Goal: Information Seeking & Learning: Learn about a topic

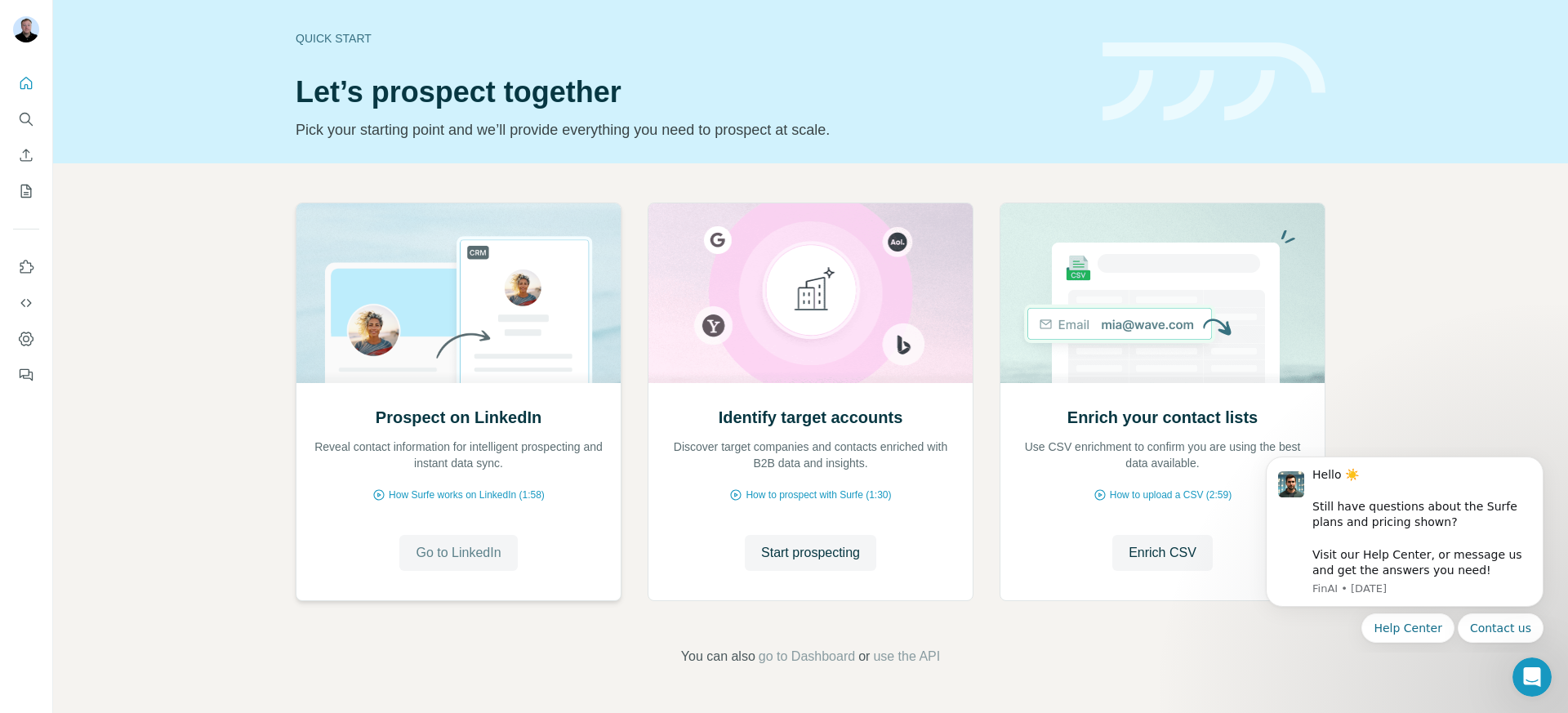
click at [436, 567] on button "Go to LinkedIn" at bounding box center [458, 553] width 117 height 36
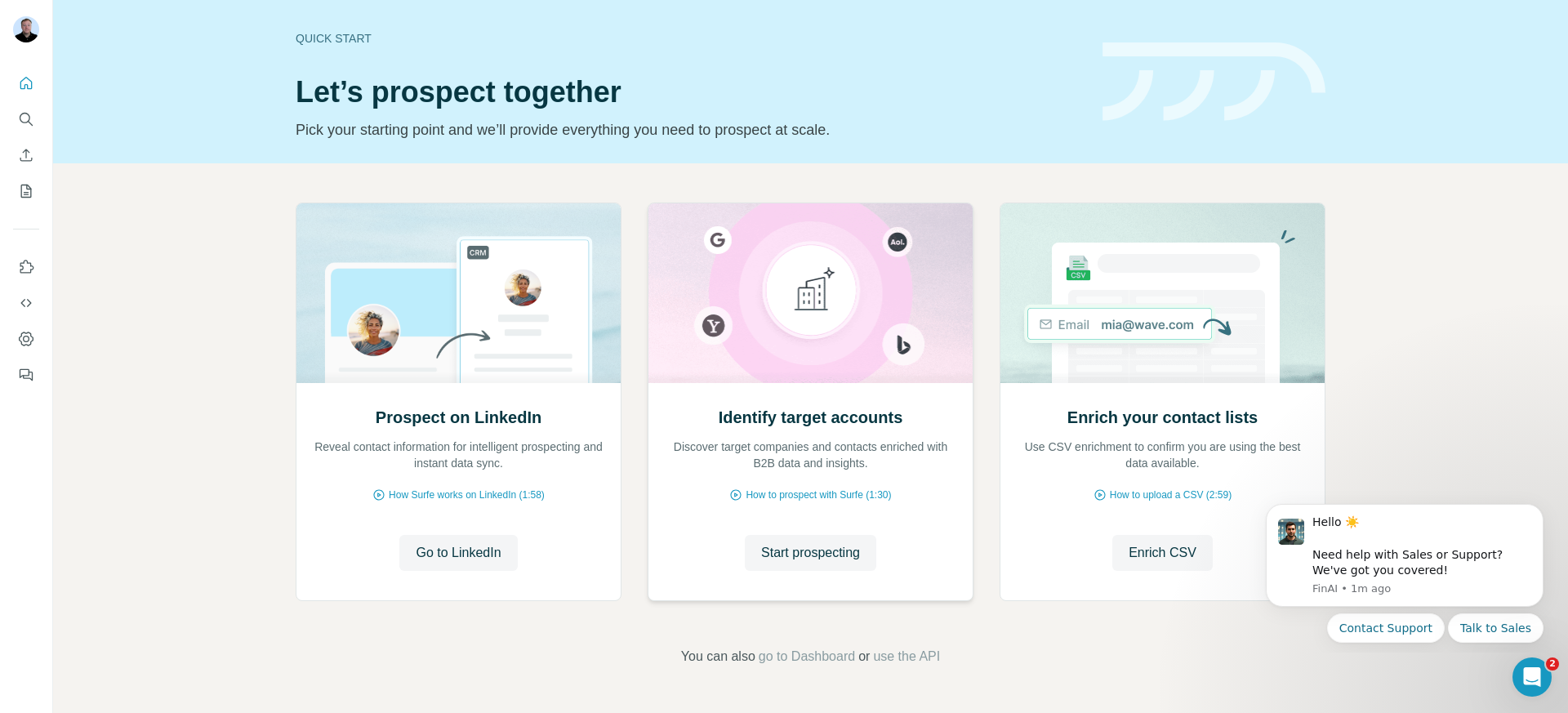
drag, startPoint x: 802, startPoint y: 553, endPoint x: 777, endPoint y: 517, distance: 43.8
click at [777, 517] on div "Identify target accounts Discover target companies and contacts enriched with B…" at bounding box center [810, 492] width 324 height 217
click at [811, 560] on span "Start prospecting" at bounding box center [811, 553] width 99 height 20
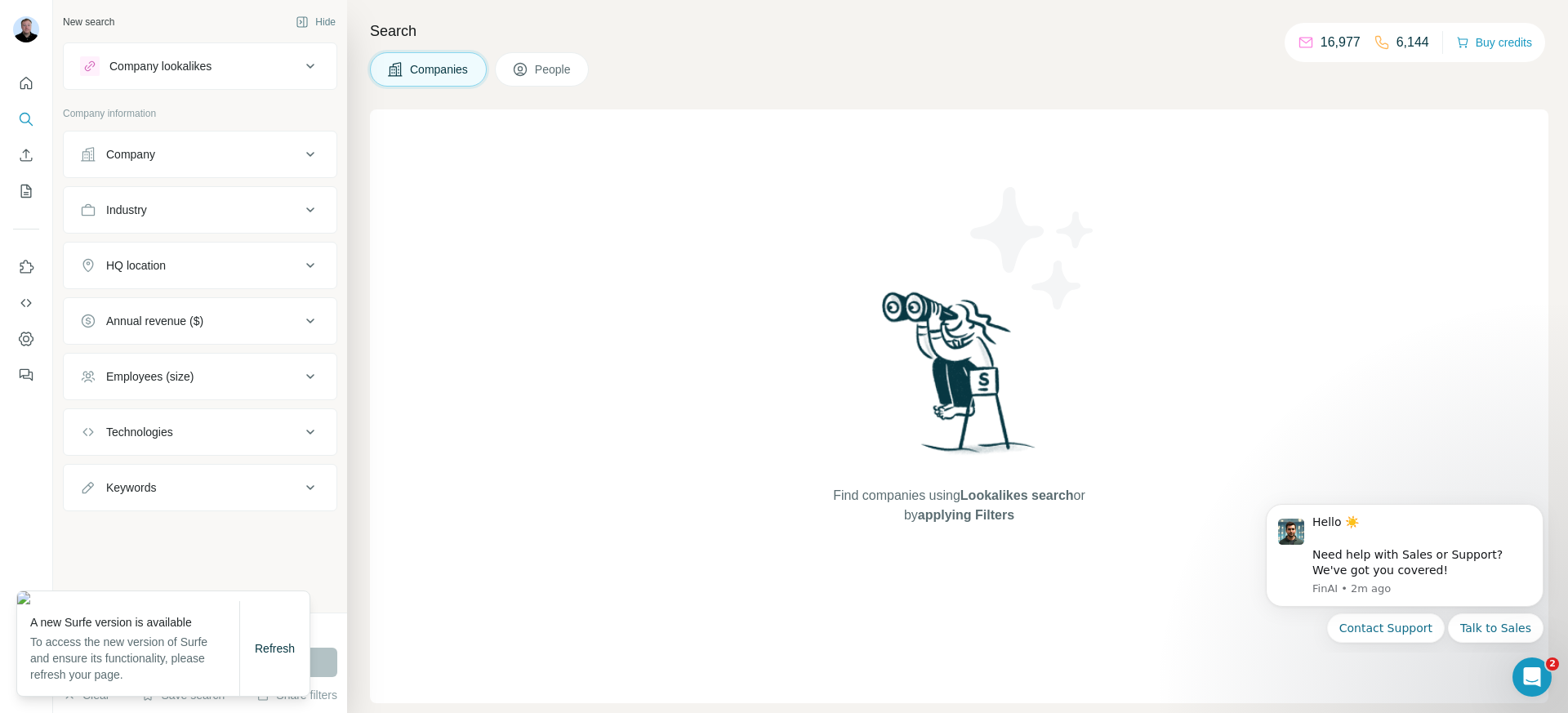
click at [555, 70] on span "People" at bounding box center [553, 69] width 37 height 16
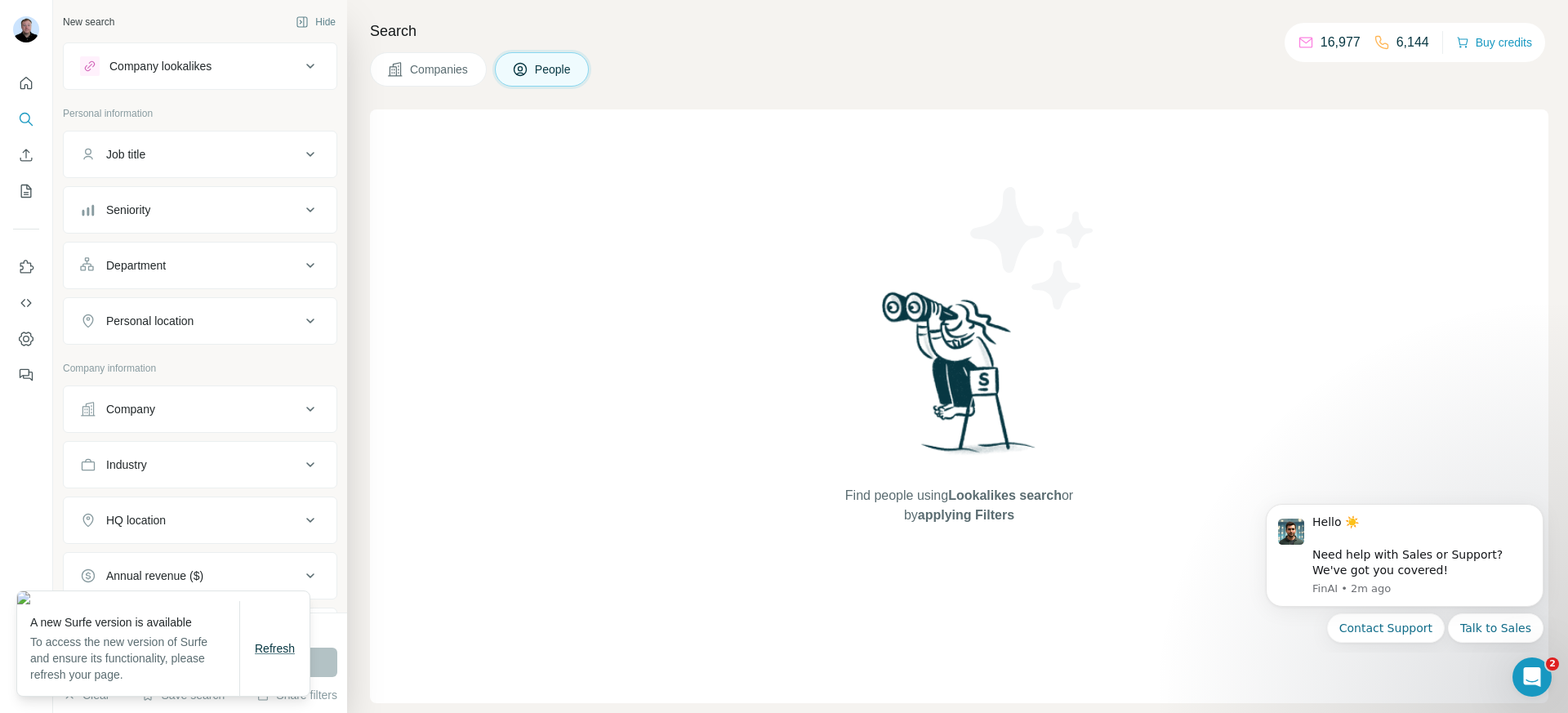
click at [269, 646] on span "Refresh" at bounding box center [275, 648] width 40 height 13
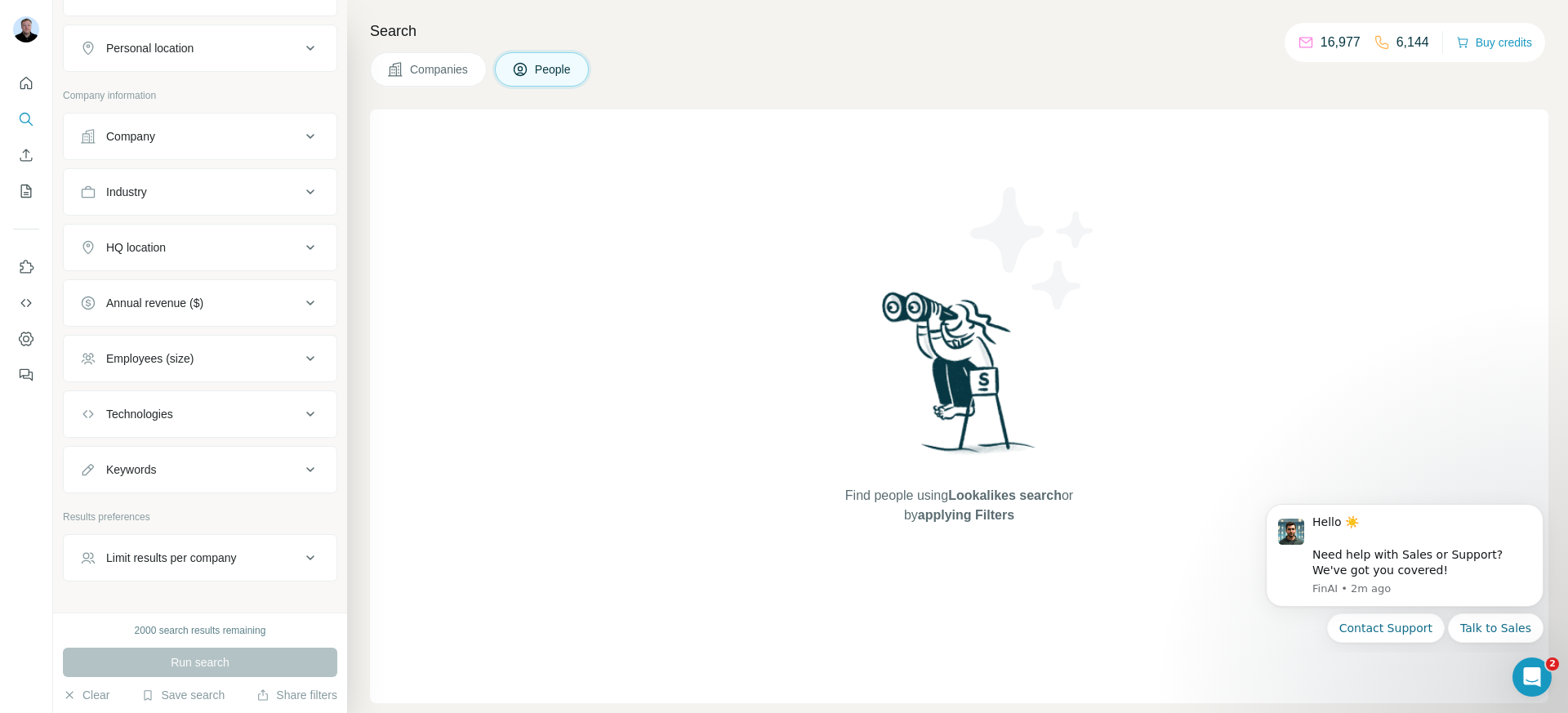
scroll to position [162, 0]
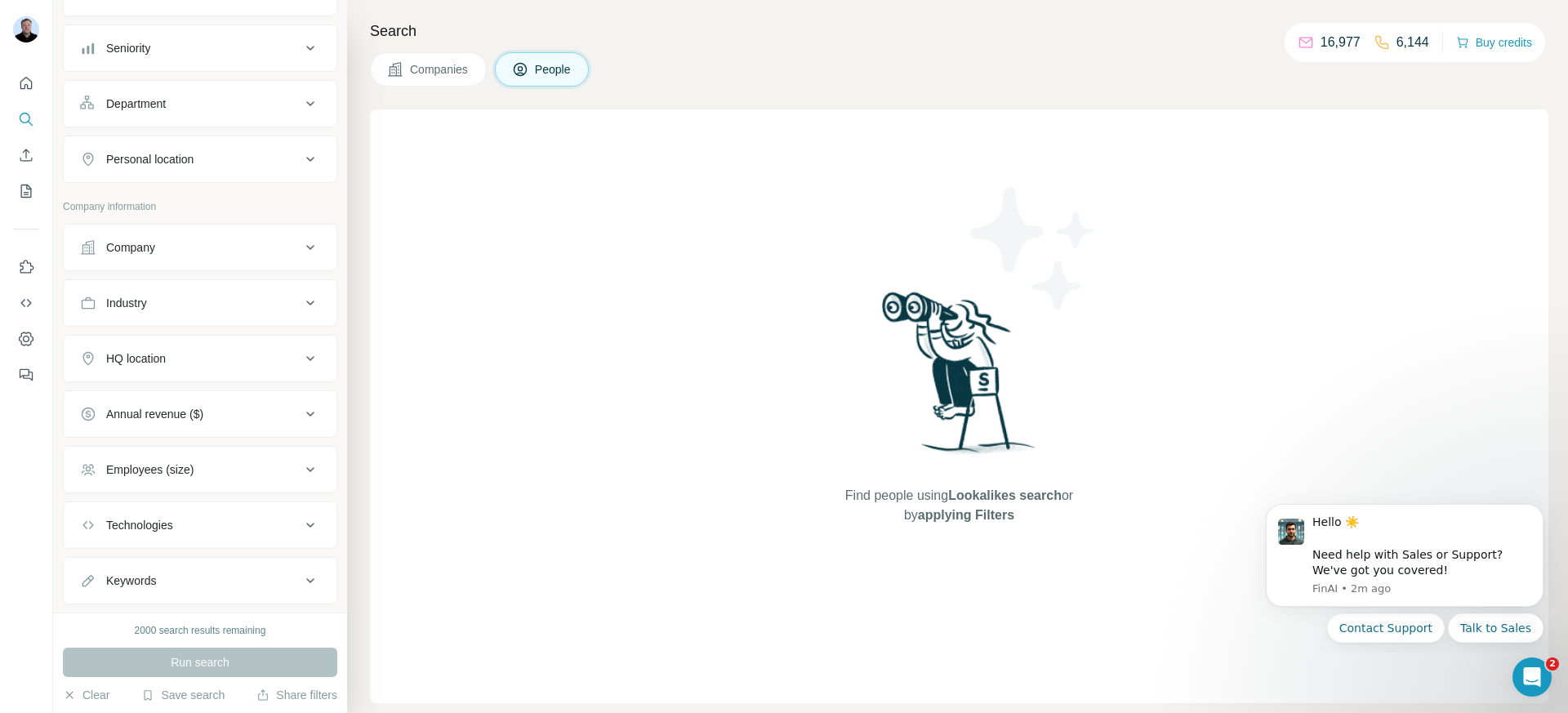
click at [190, 295] on div "Industry" at bounding box center [190, 302] width 220 height 16
click at [210, 347] on input at bounding box center [192, 340] width 202 height 18
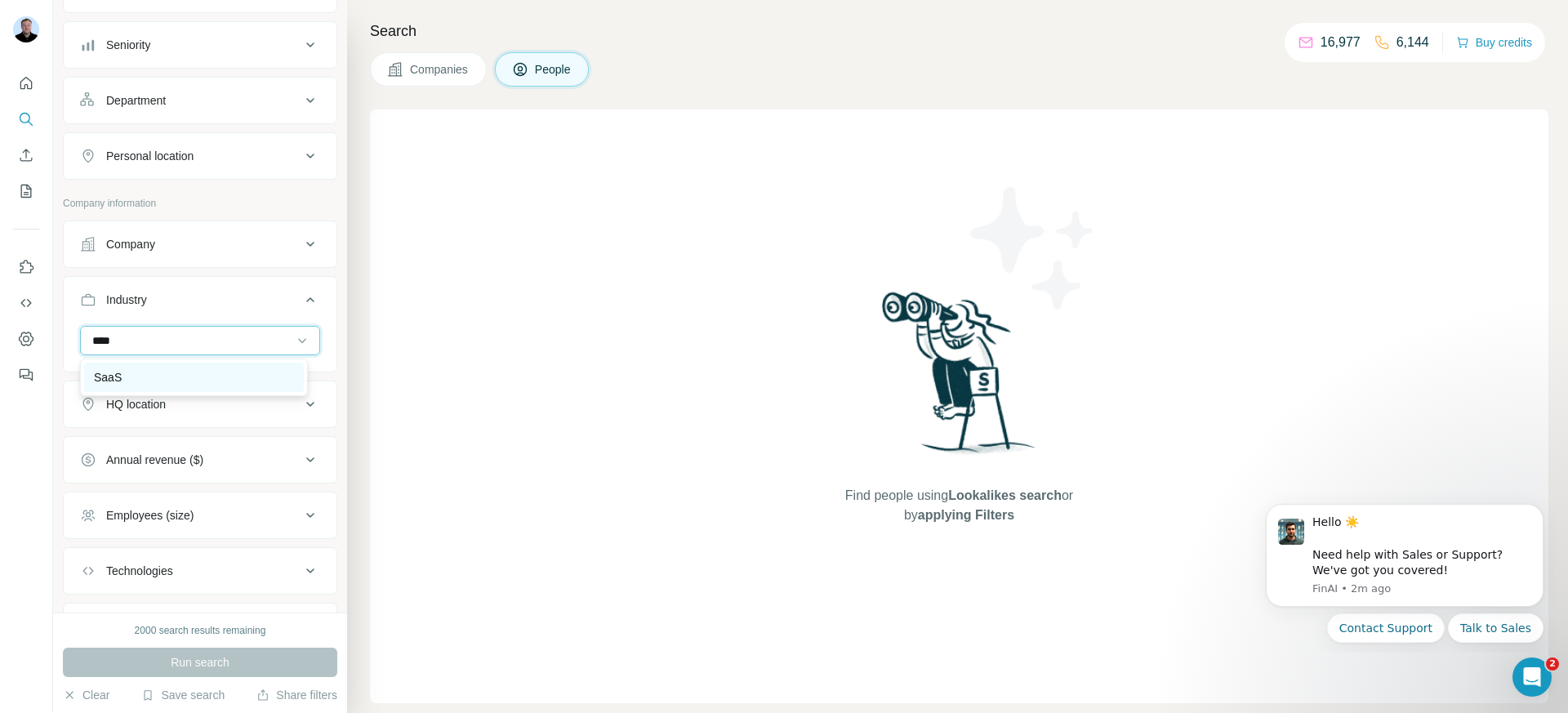
type input "****"
click at [194, 377] on div "SaaS" at bounding box center [194, 377] width 200 height 16
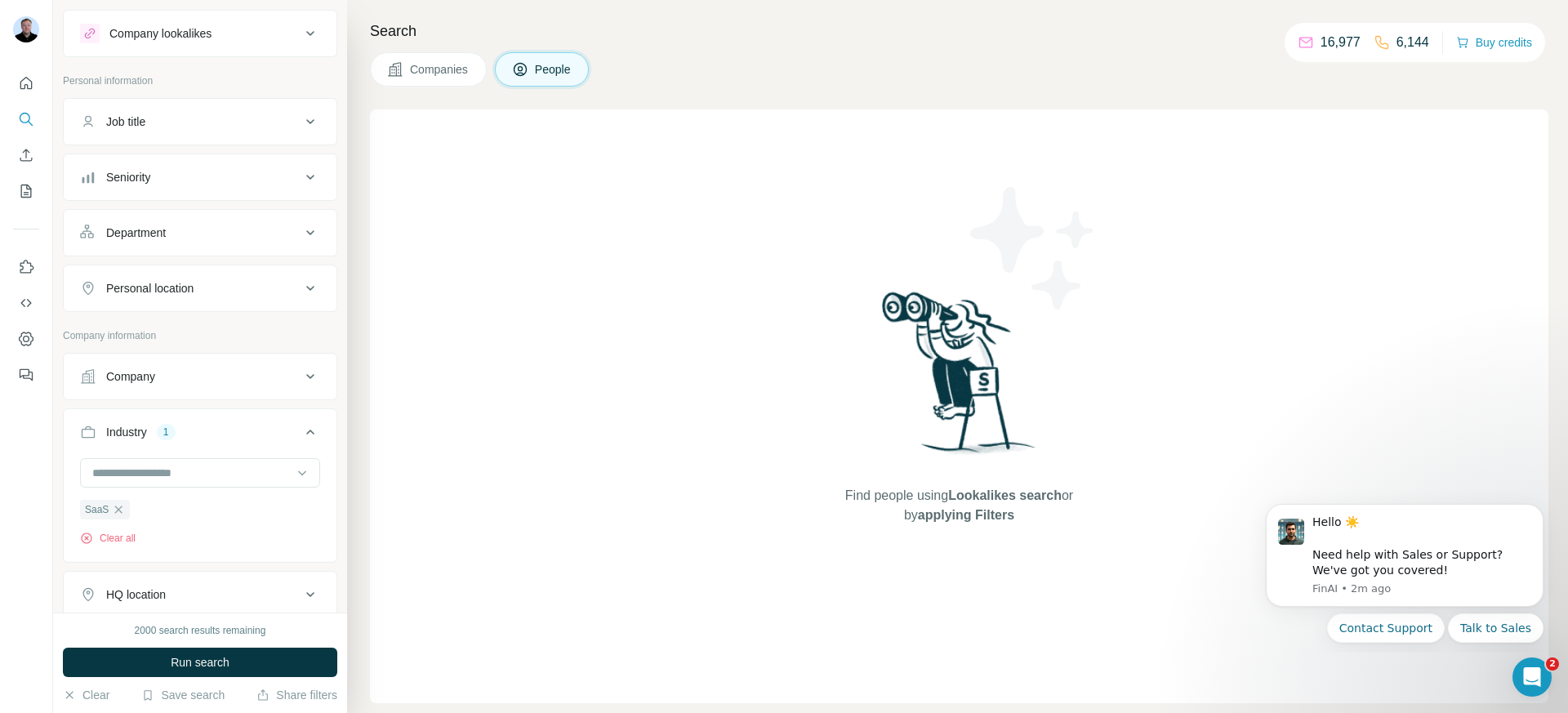
scroll to position [33, 0]
click at [177, 377] on div "Company" at bounding box center [190, 376] width 220 height 16
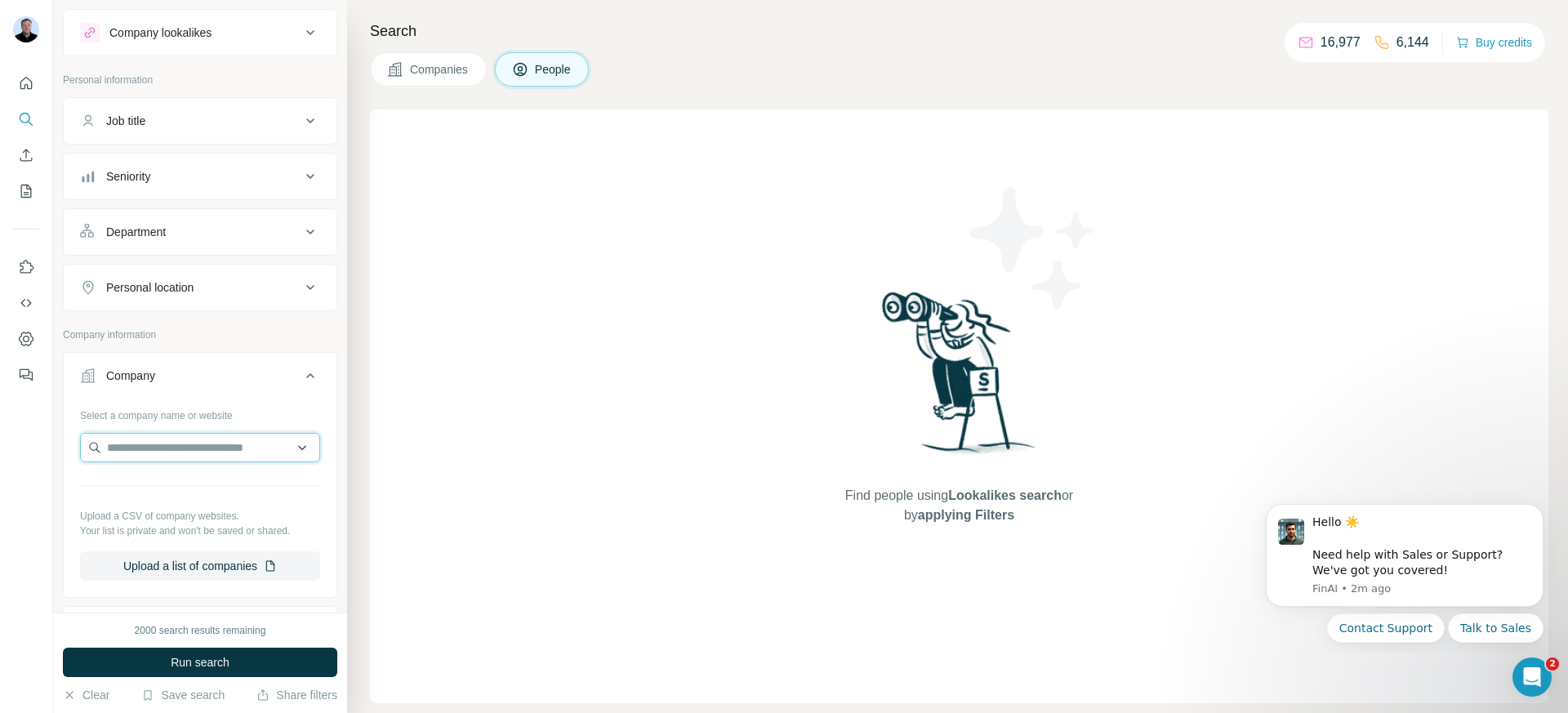
click at [190, 453] on input "text" at bounding box center [200, 447] width 240 height 30
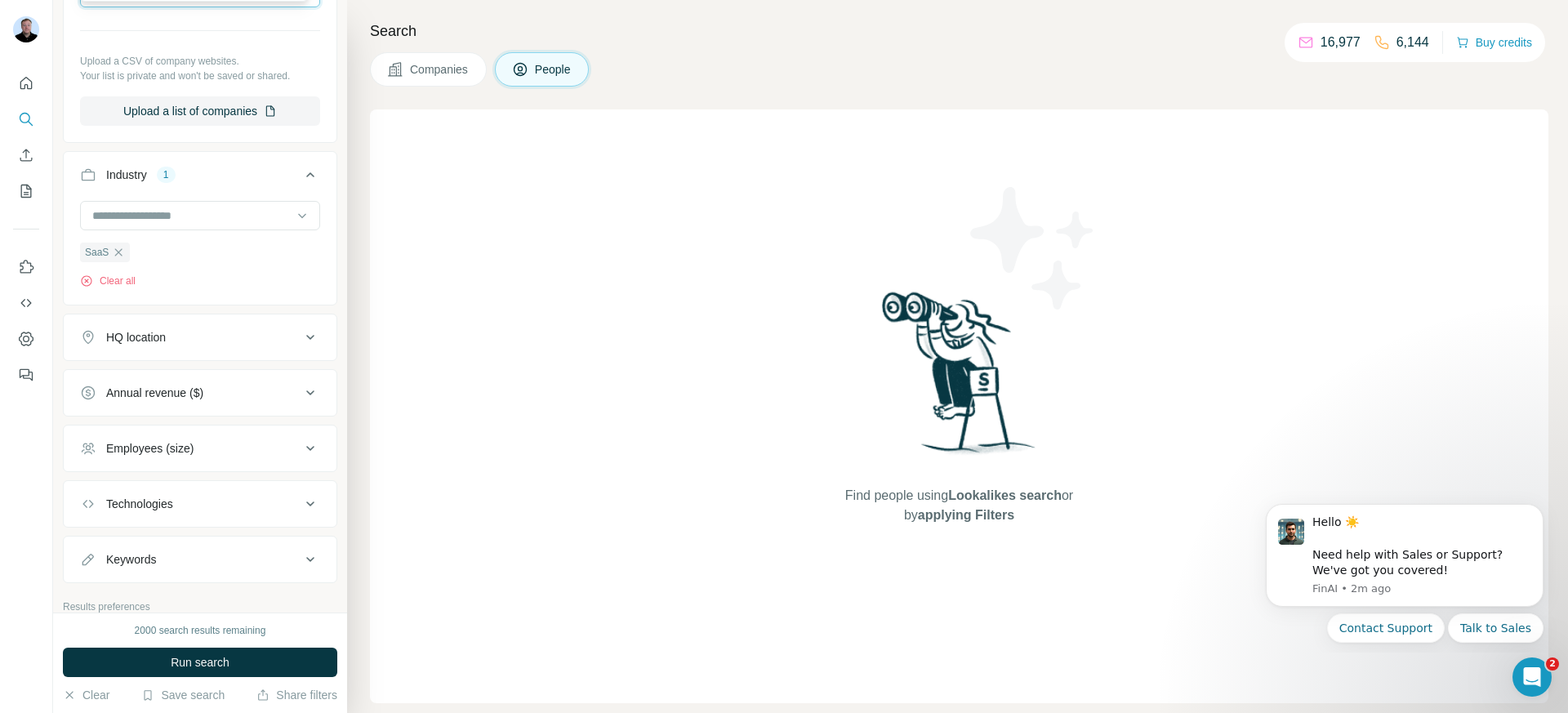
scroll to position [623, 0]
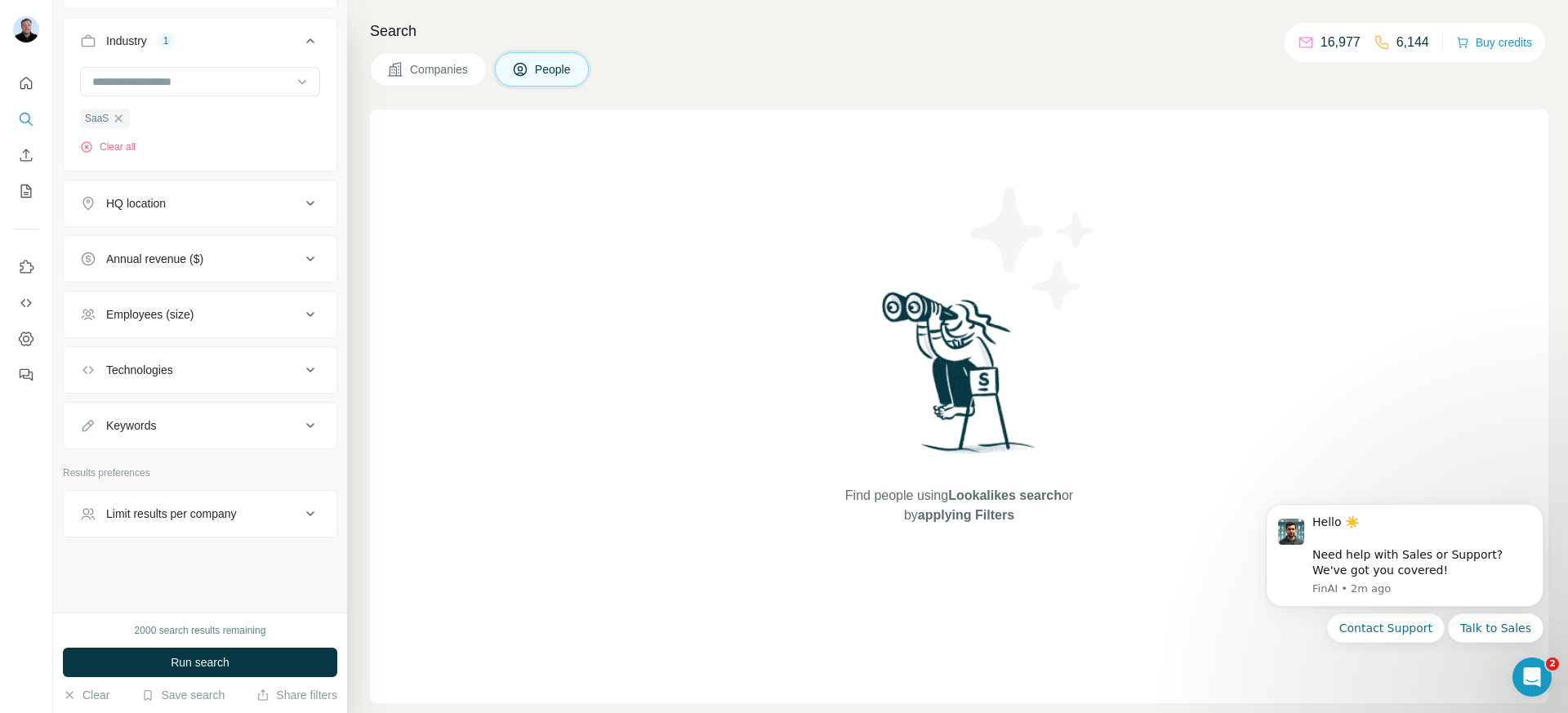
click at [173, 306] on div "Employees (size)" at bounding box center [150, 314] width 88 height 16
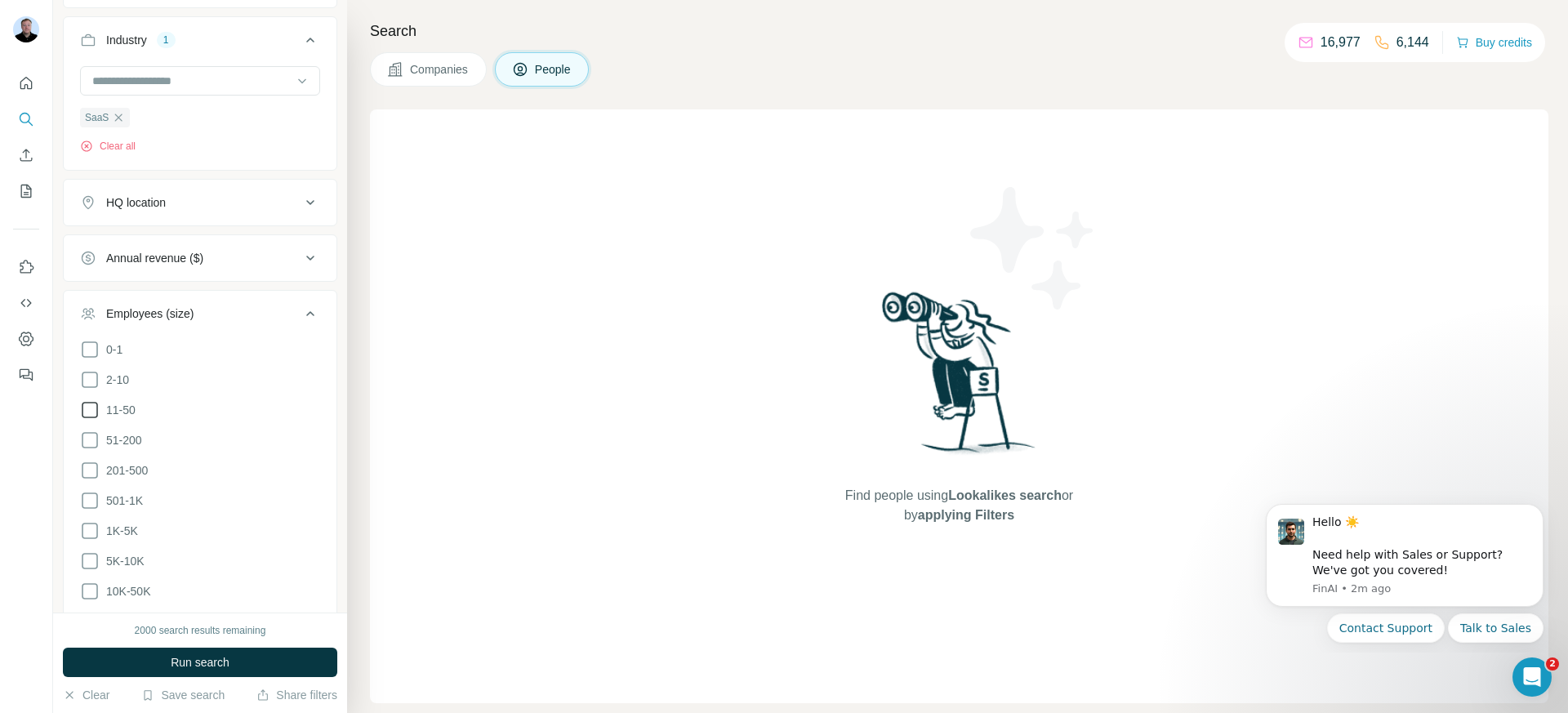
click at [89, 408] on icon at bounding box center [90, 410] width 20 height 20
click at [89, 438] on icon at bounding box center [90, 440] width 20 height 20
click at [88, 469] on icon at bounding box center [90, 470] width 20 height 20
drag, startPoint x: 152, startPoint y: 470, endPoint x: 128, endPoint y: 467, distance: 24.2
click at [128, 467] on span "201-500" at bounding box center [124, 470] width 49 height 16
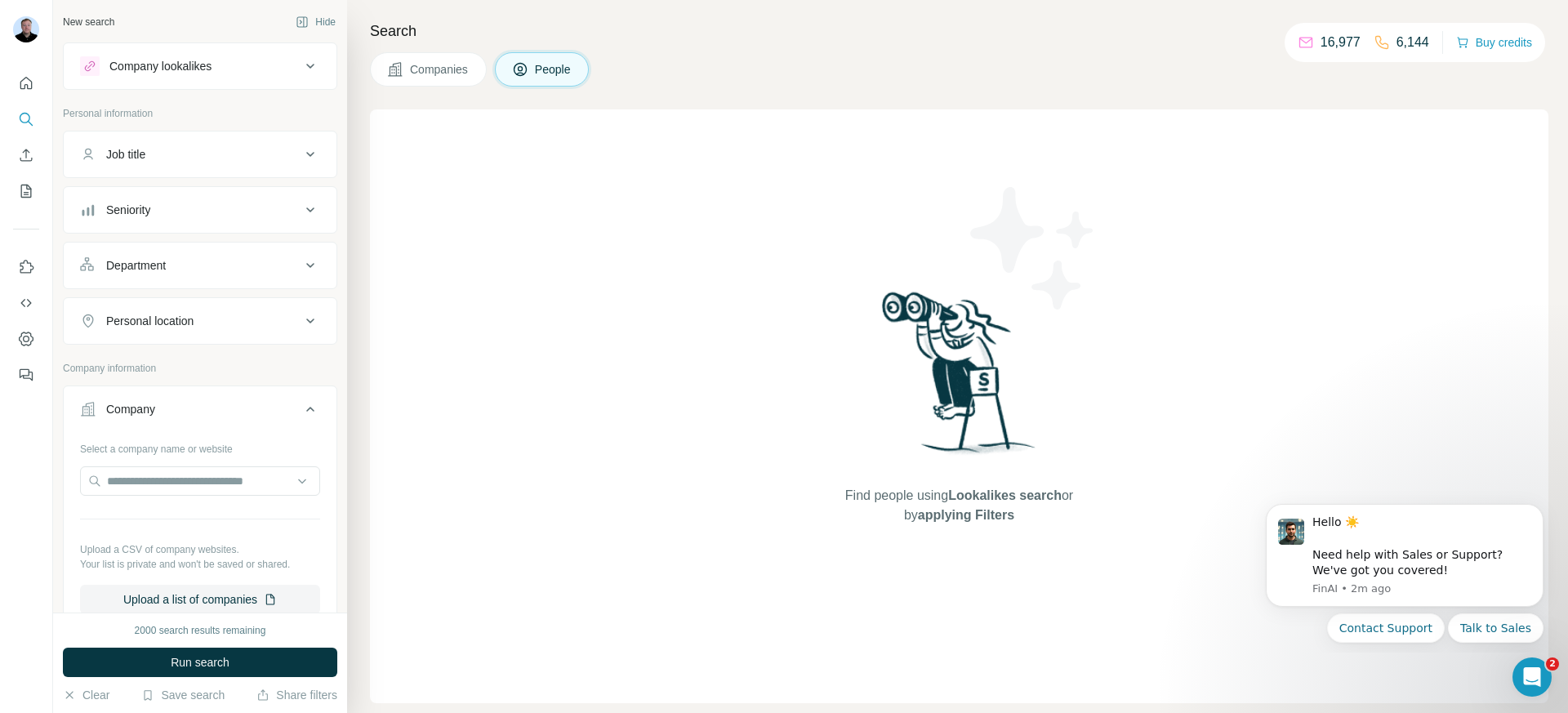
click at [432, 71] on span "Companies" at bounding box center [439, 69] width 60 height 16
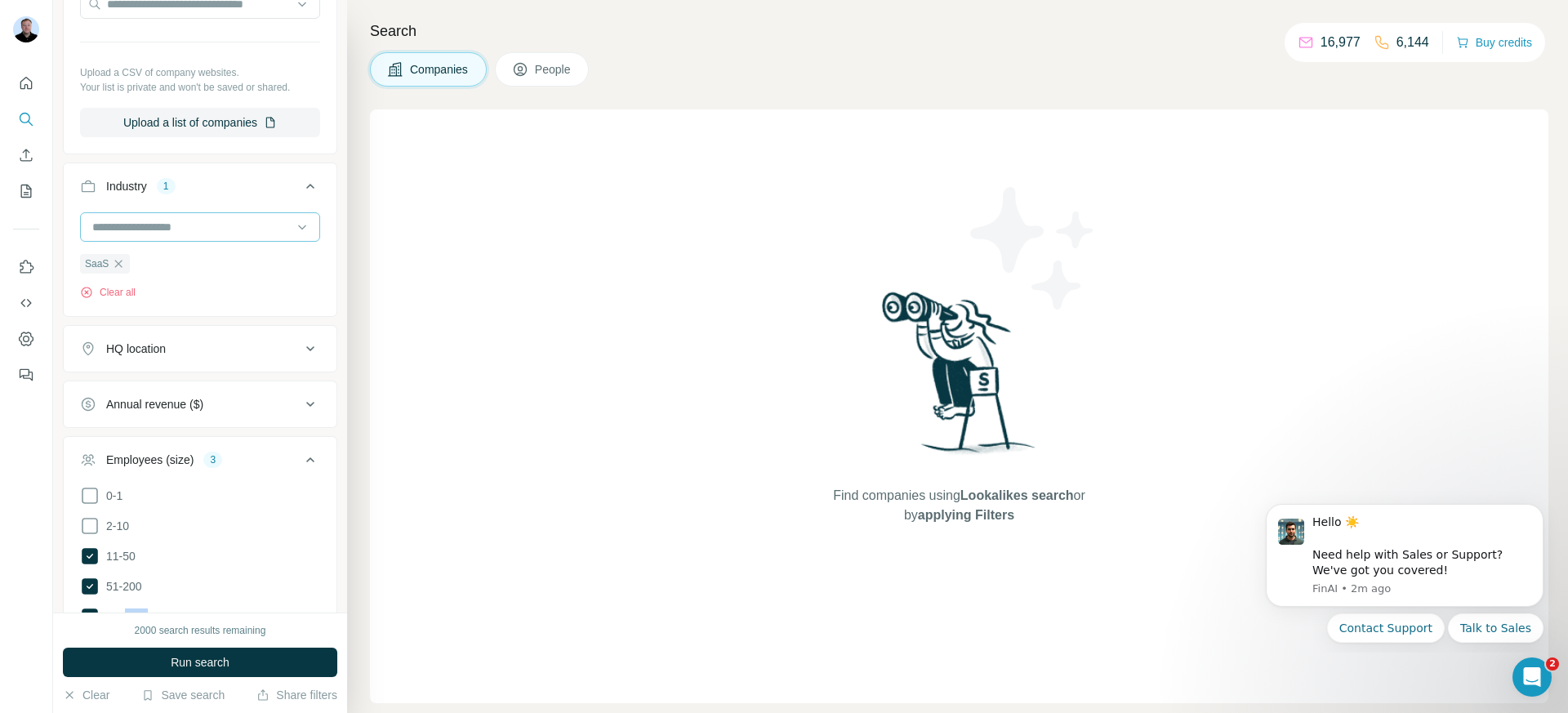
scroll to position [121, 0]
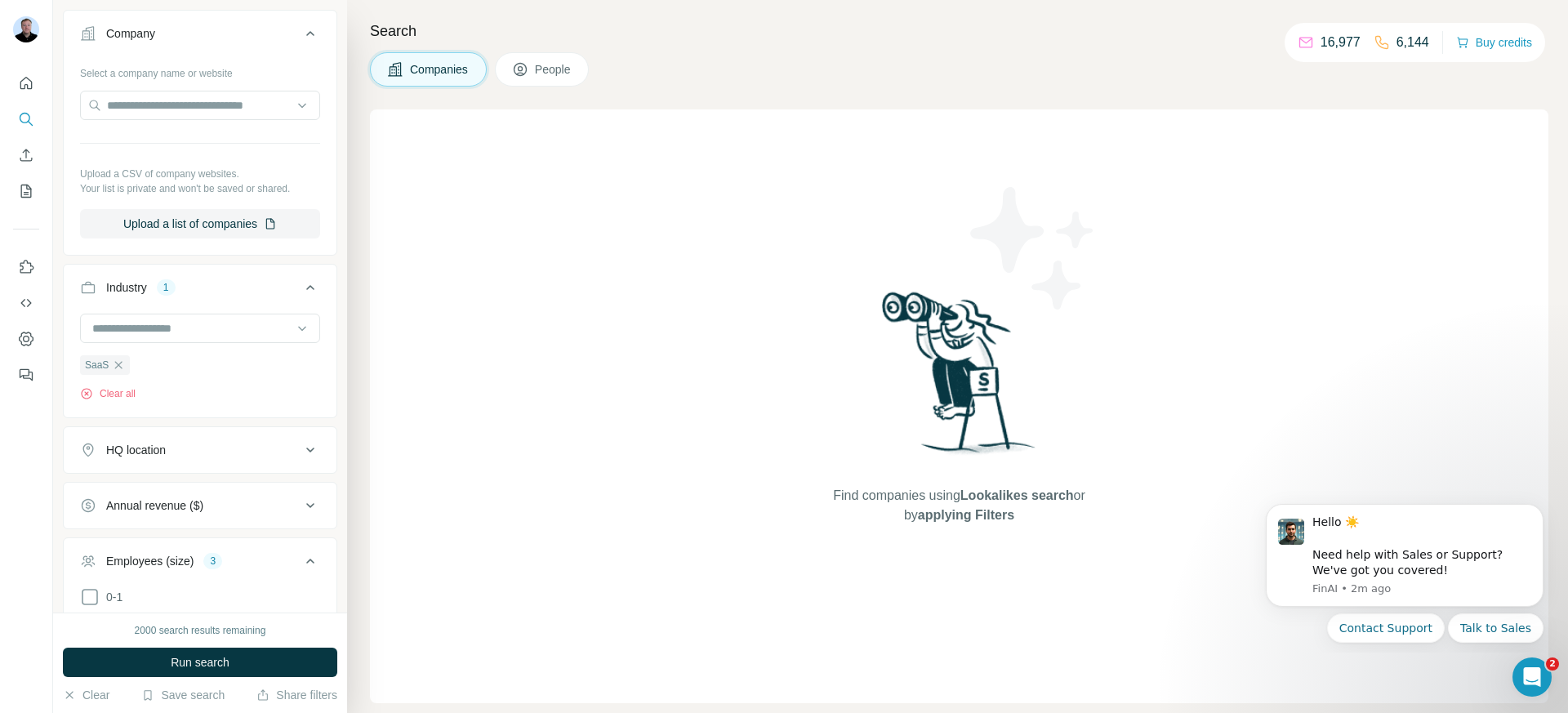
click at [204, 451] on div "HQ location" at bounding box center [190, 450] width 220 height 16
click at [208, 499] on input "text" at bounding box center [200, 491] width 240 height 30
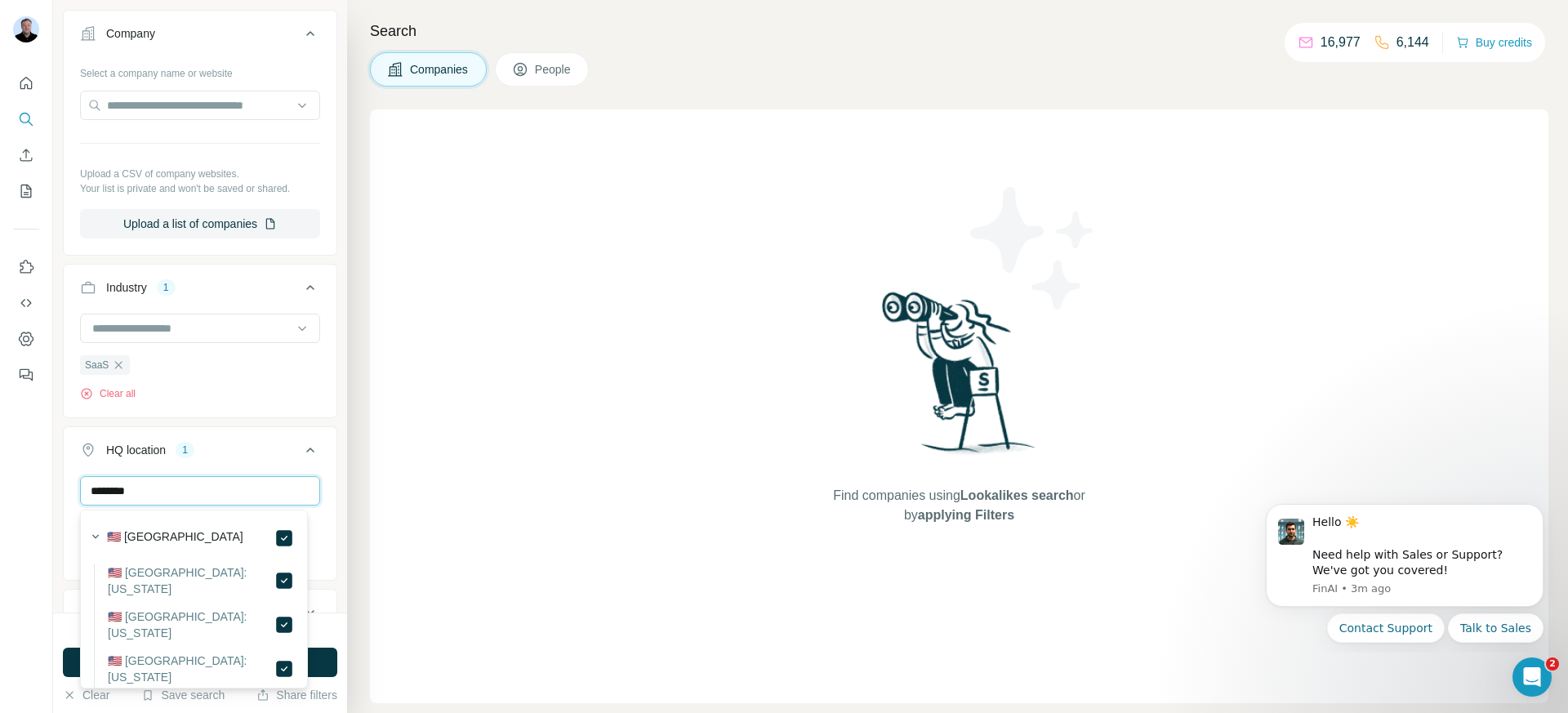
click at [182, 494] on input "********" at bounding box center [200, 491] width 240 height 30
click at [227, 492] on input "**********" at bounding box center [200, 491] width 240 height 30
click at [228, 492] on input "**********" at bounding box center [200, 491] width 240 height 30
click at [228, 484] on input "**********" at bounding box center [200, 491] width 240 height 30
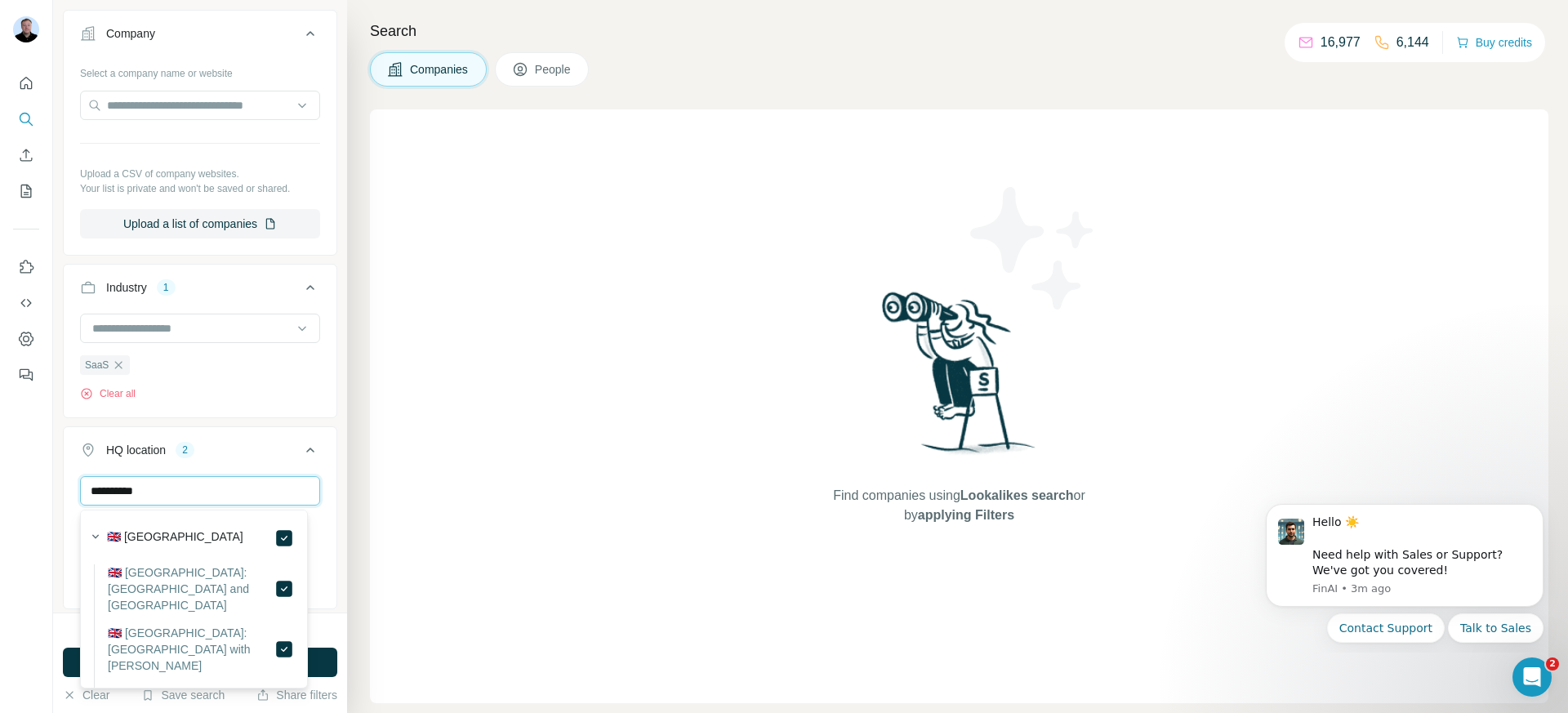
click at [228, 482] on input "**********" at bounding box center [200, 491] width 240 height 30
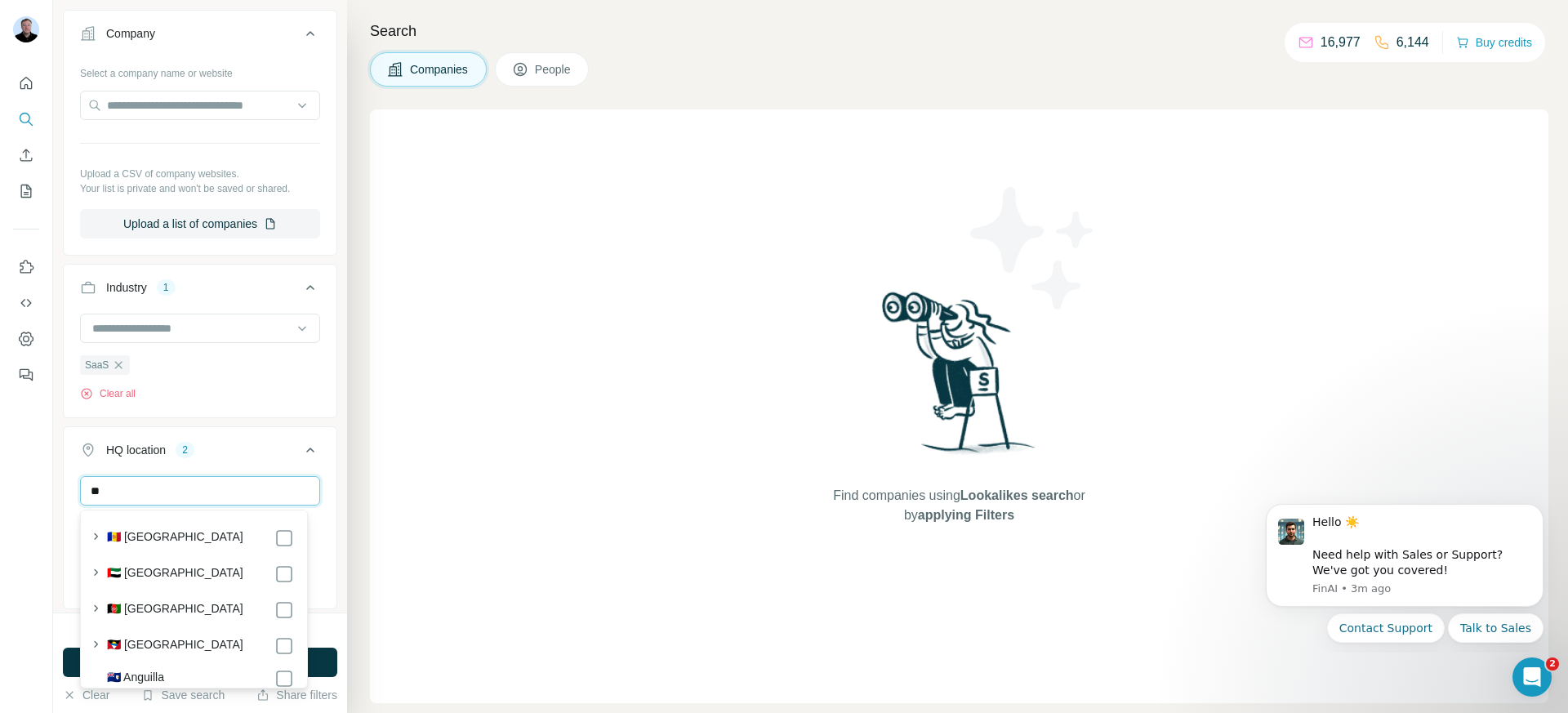
type input "*"
type input "******"
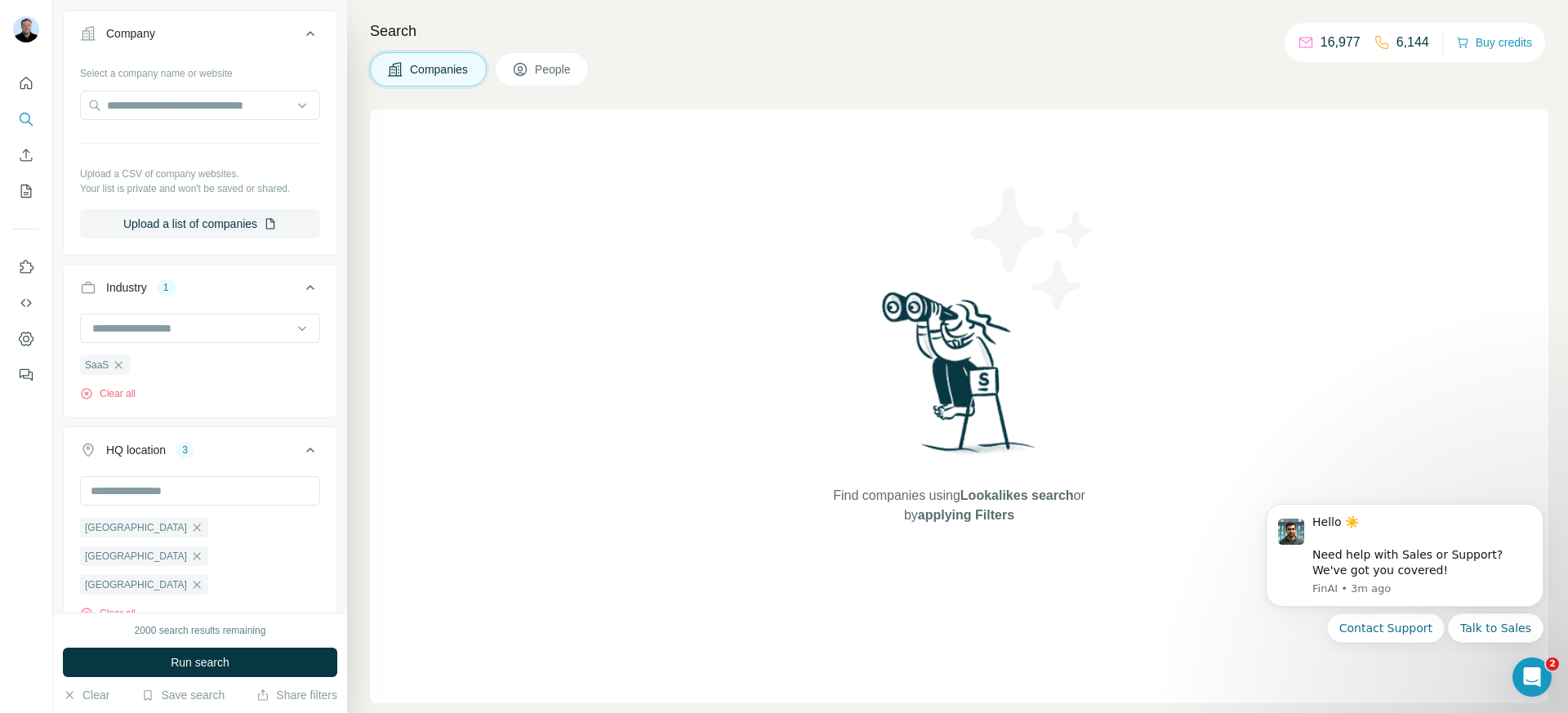
click at [326, 630] on div "2000 search results remaining" at bounding box center [200, 630] width 275 height 14
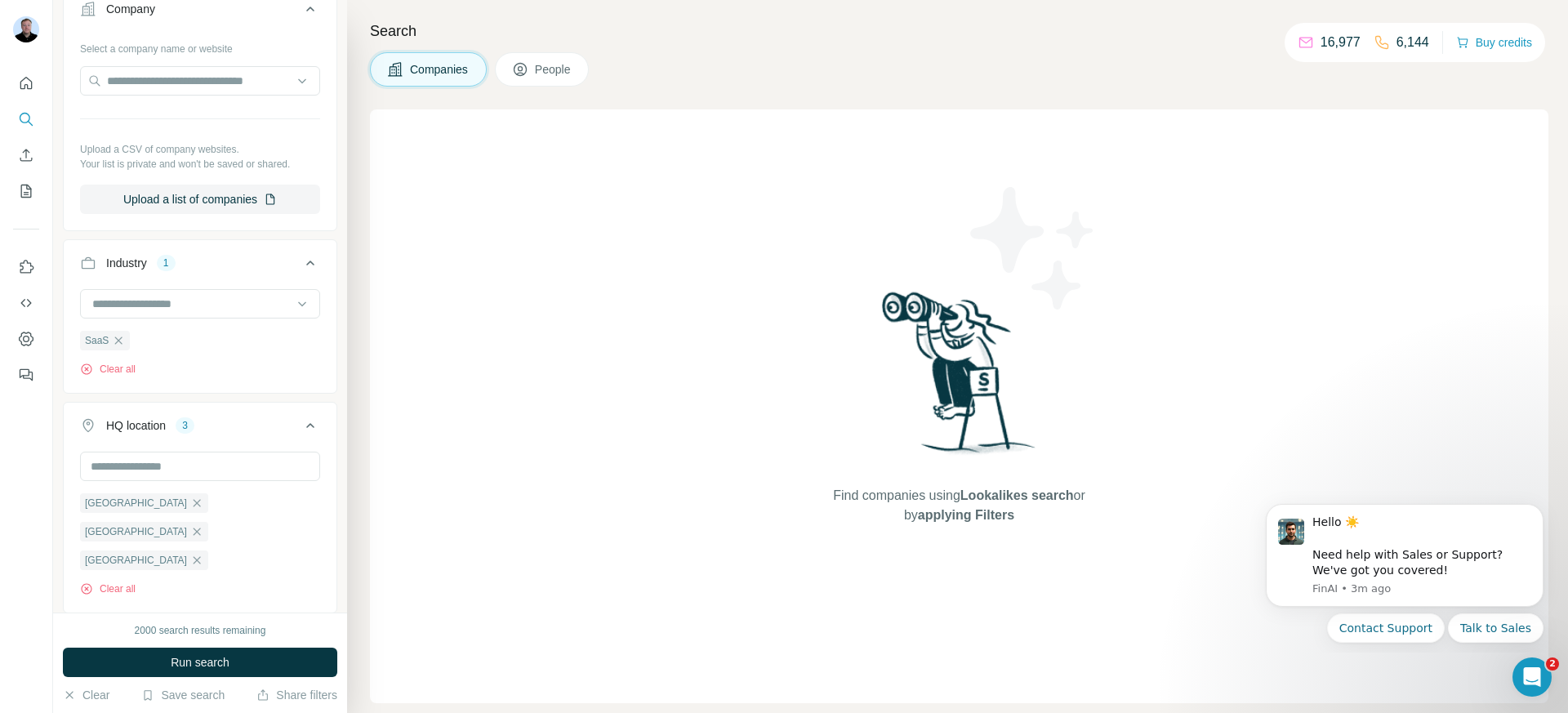
scroll to position [153, 0]
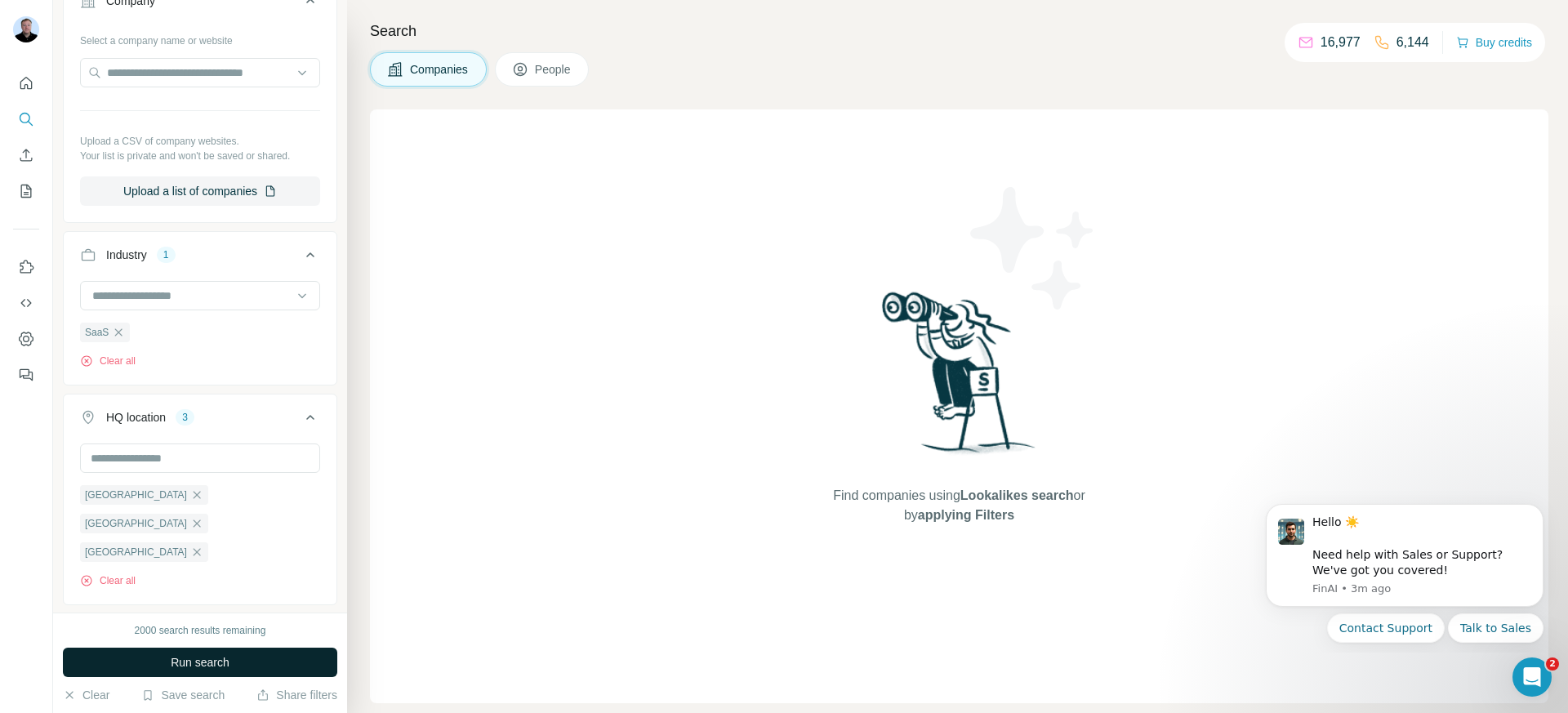
click at [214, 666] on span "Run search" at bounding box center [200, 662] width 59 height 16
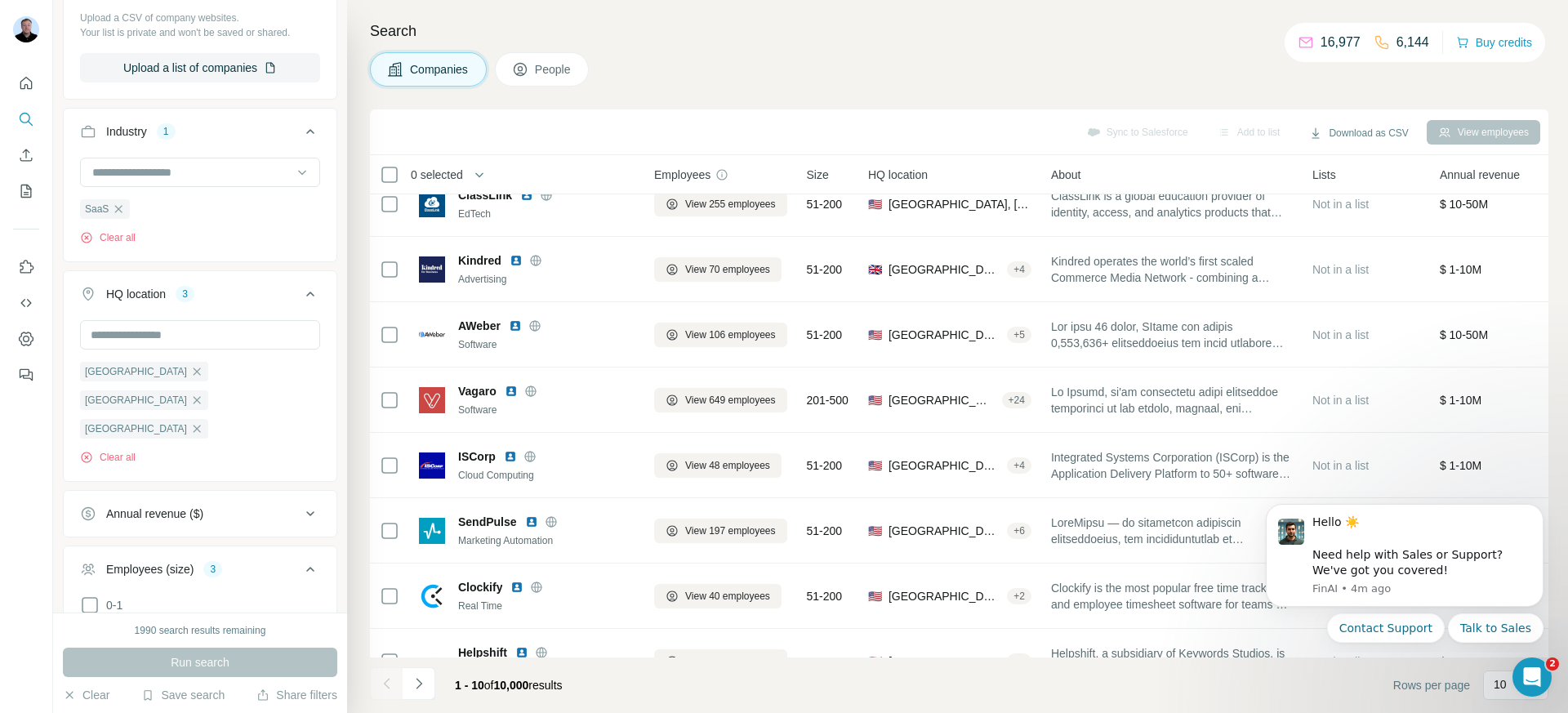
scroll to position [0, 0]
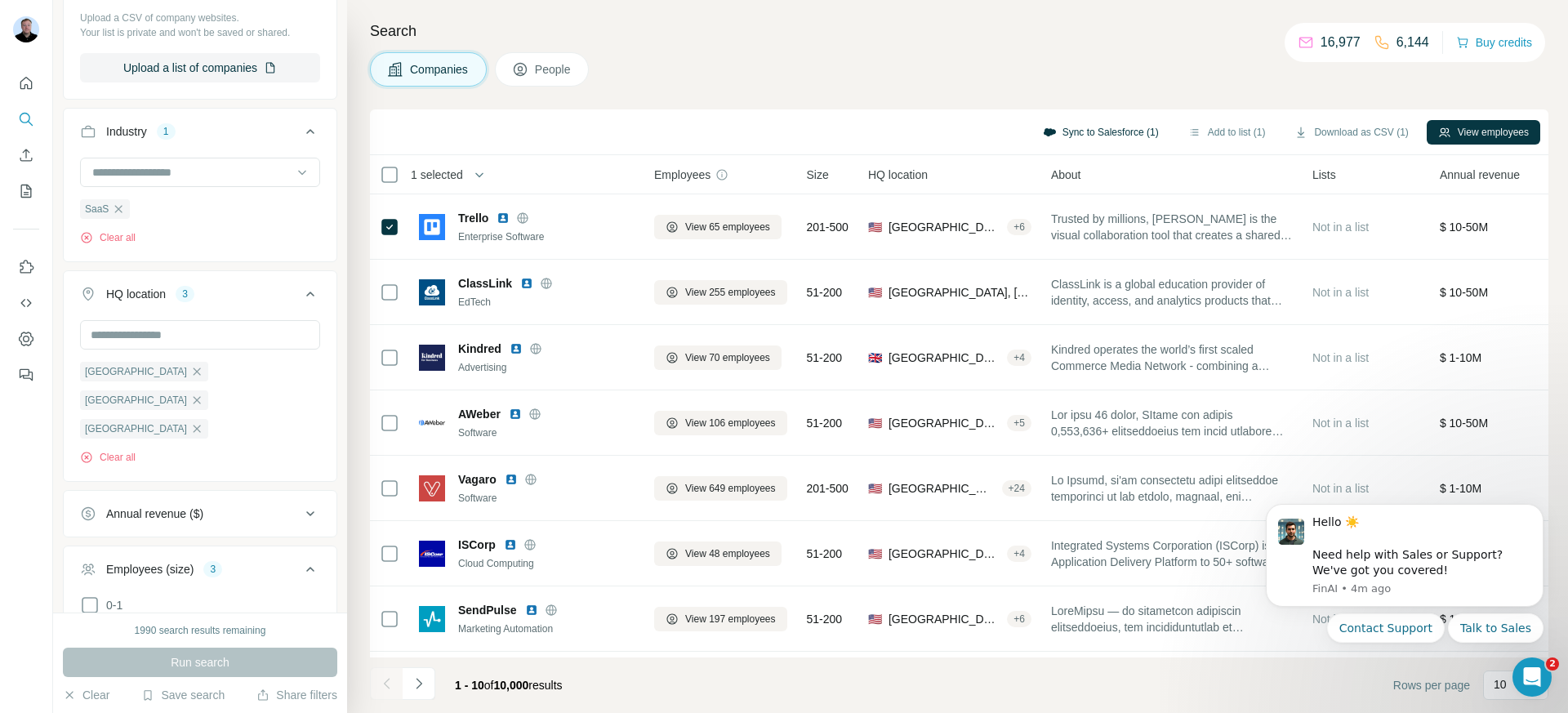
click at [1068, 135] on button "Sync to Salesforce (1)" at bounding box center [1101, 132] width 139 height 25
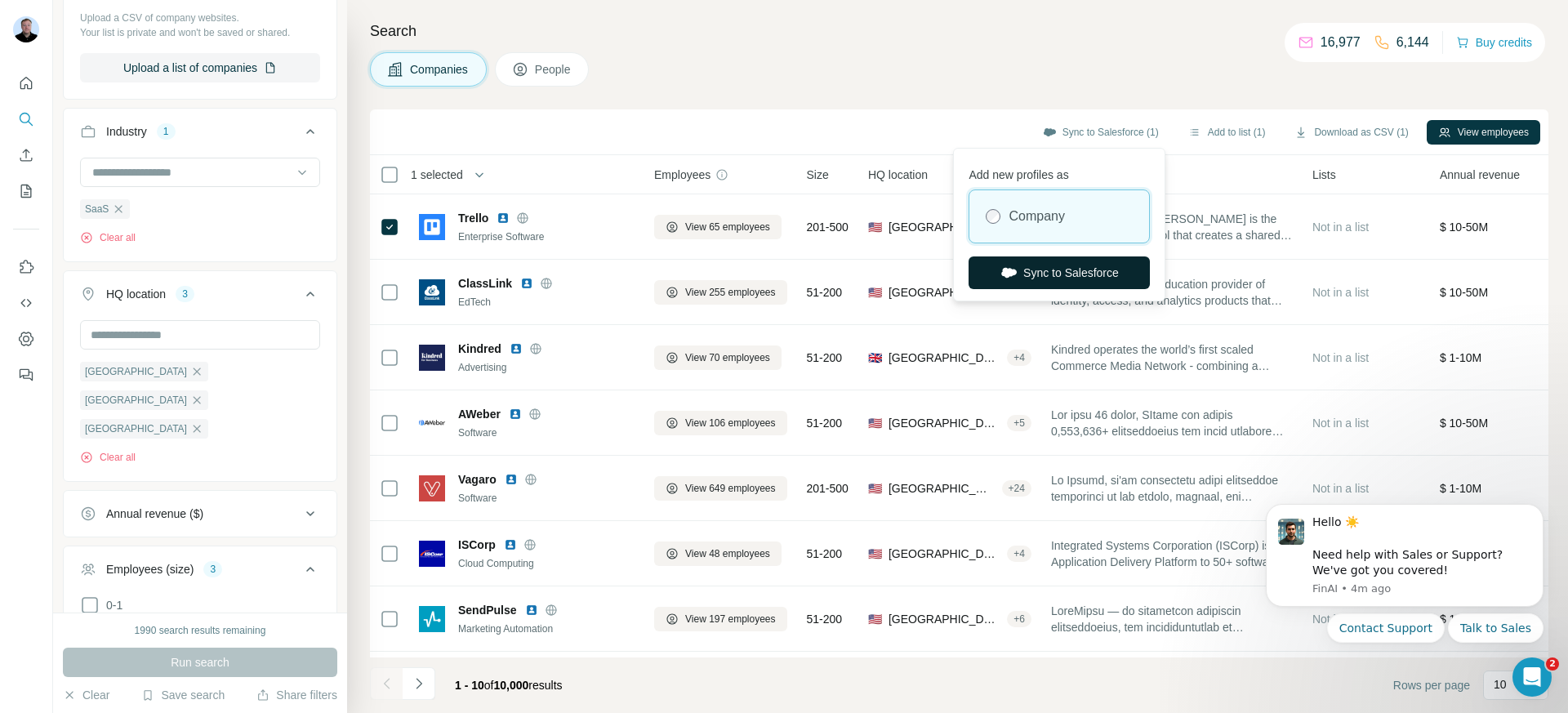
click at [1040, 275] on button "Sync to Salesforce" at bounding box center [1059, 273] width 181 height 32
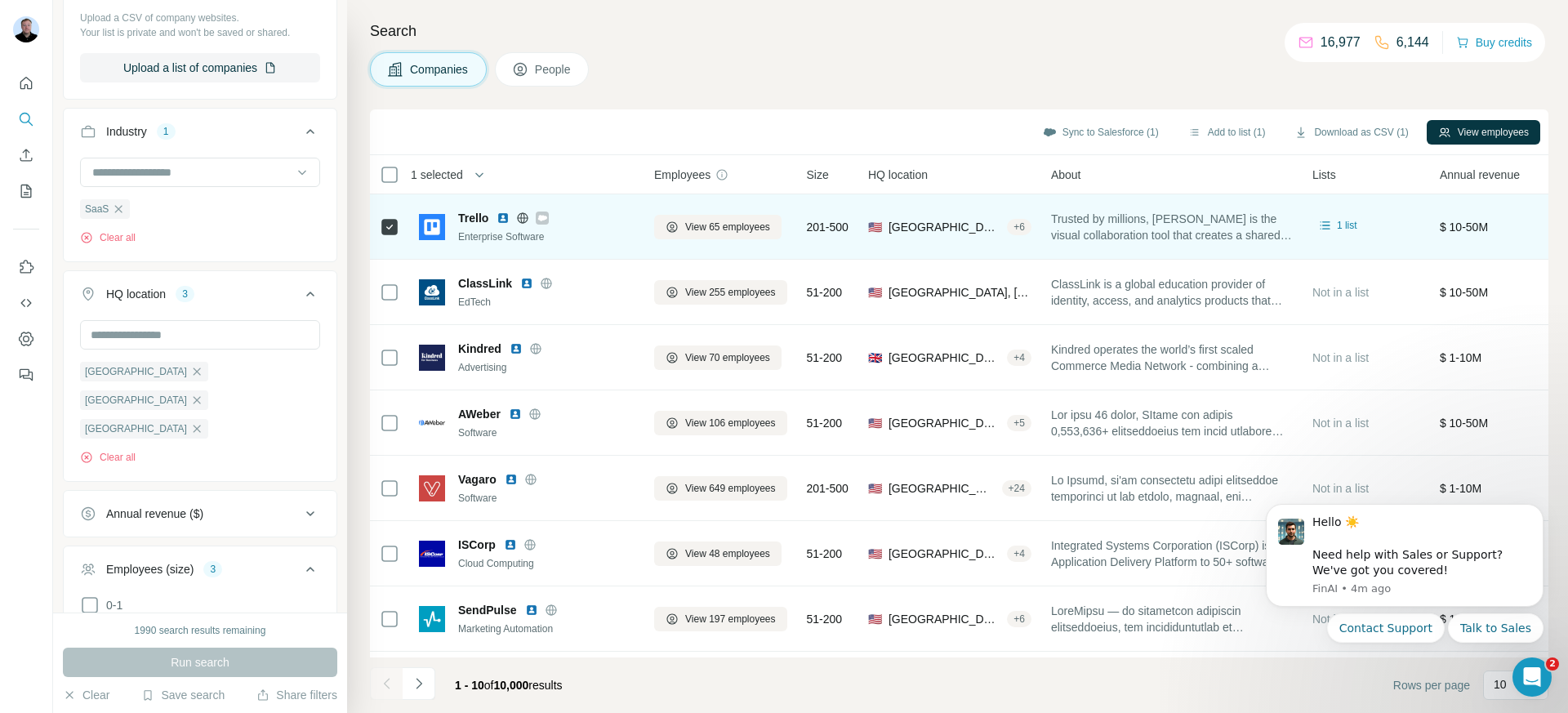
click at [543, 218] on icon at bounding box center [542, 217] width 9 height 6
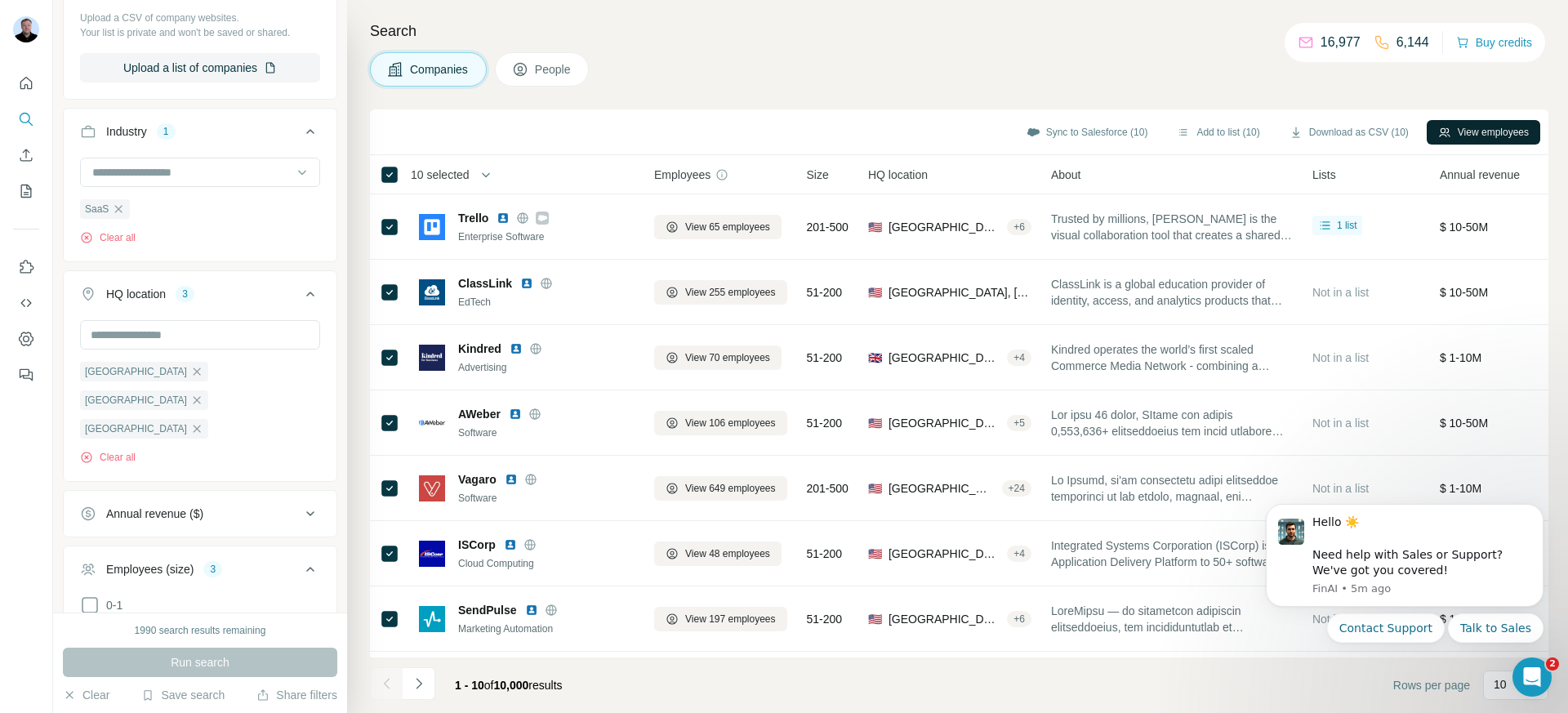
click at [1462, 134] on button "View employees" at bounding box center [1483, 132] width 113 height 25
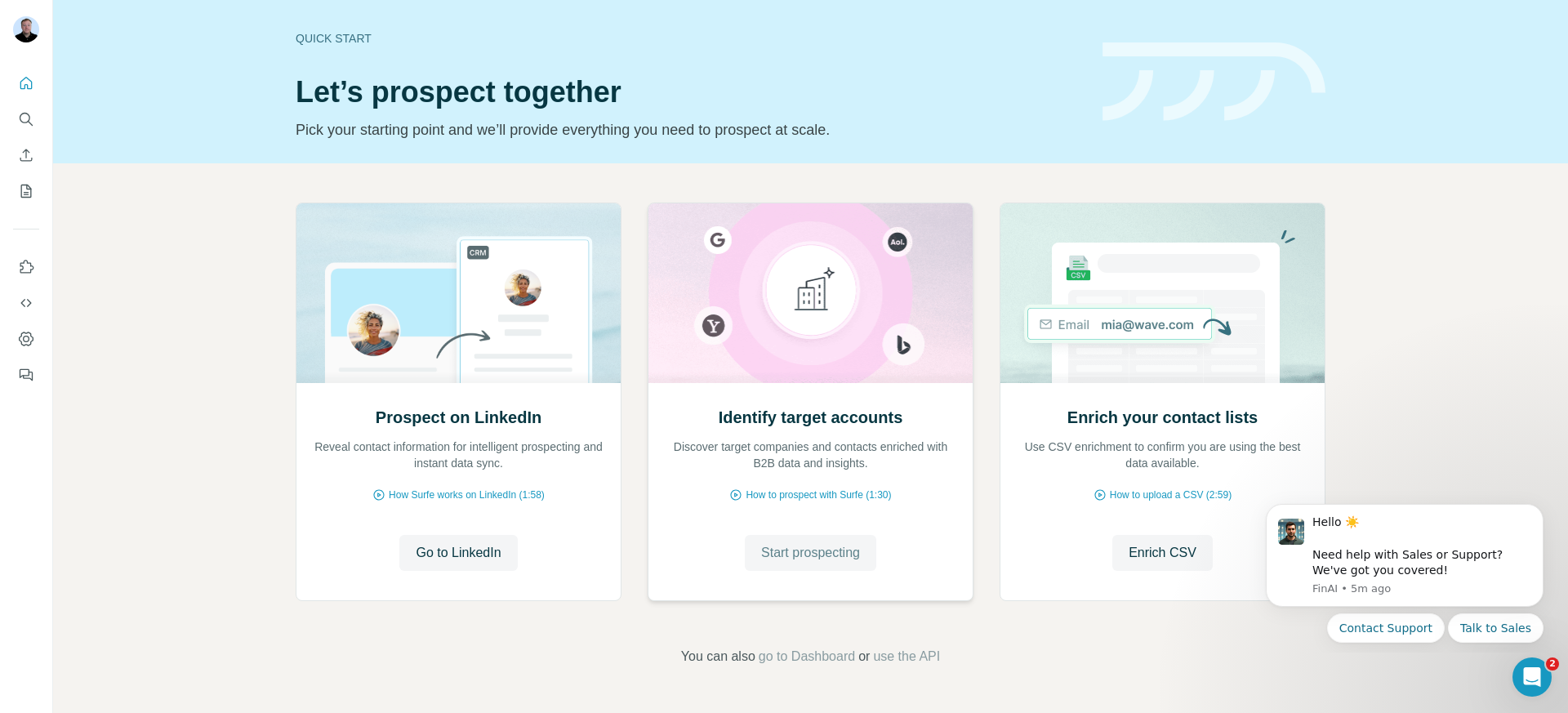
click at [816, 560] on span "Start prospecting" at bounding box center [811, 553] width 99 height 20
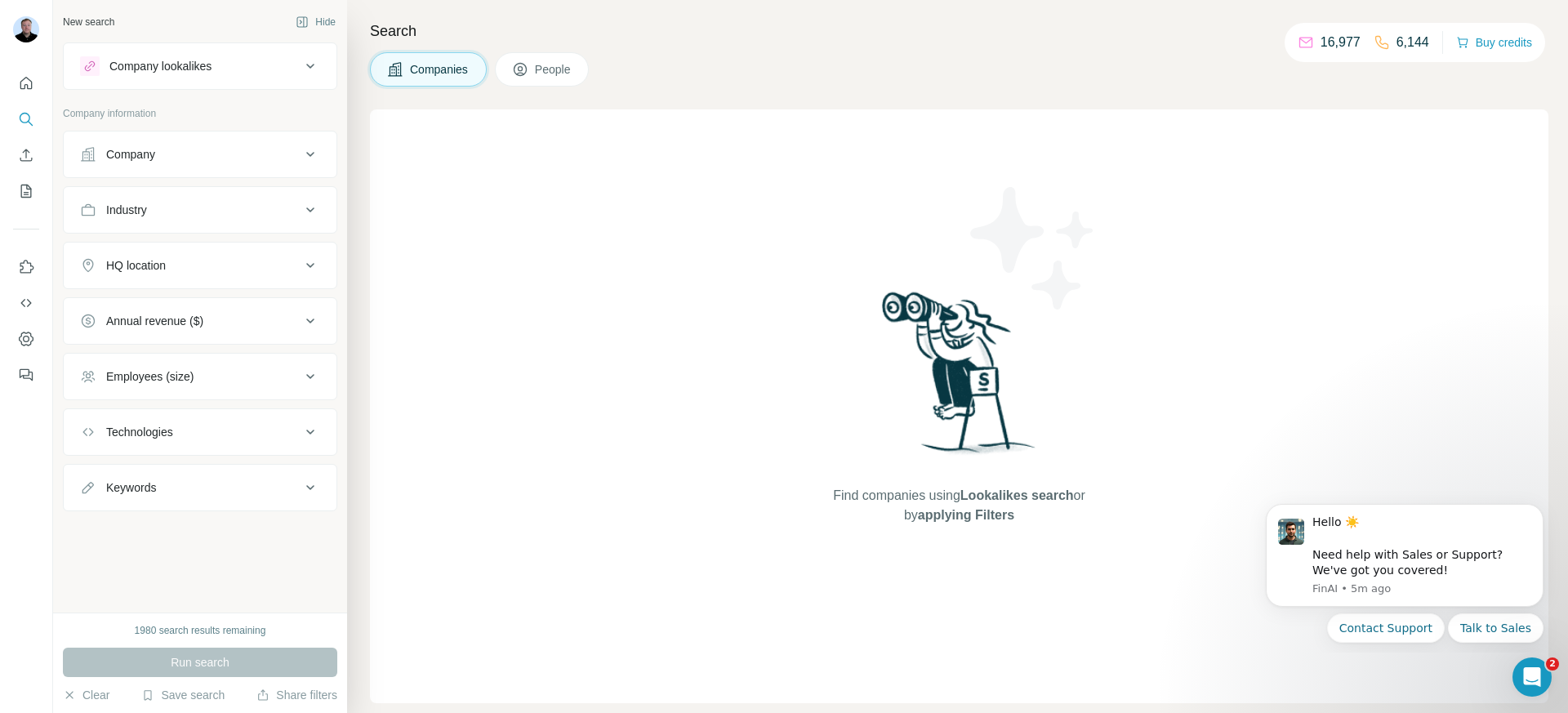
click at [192, 162] on div "Company" at bounding box center [190, 153] width 220 height 16
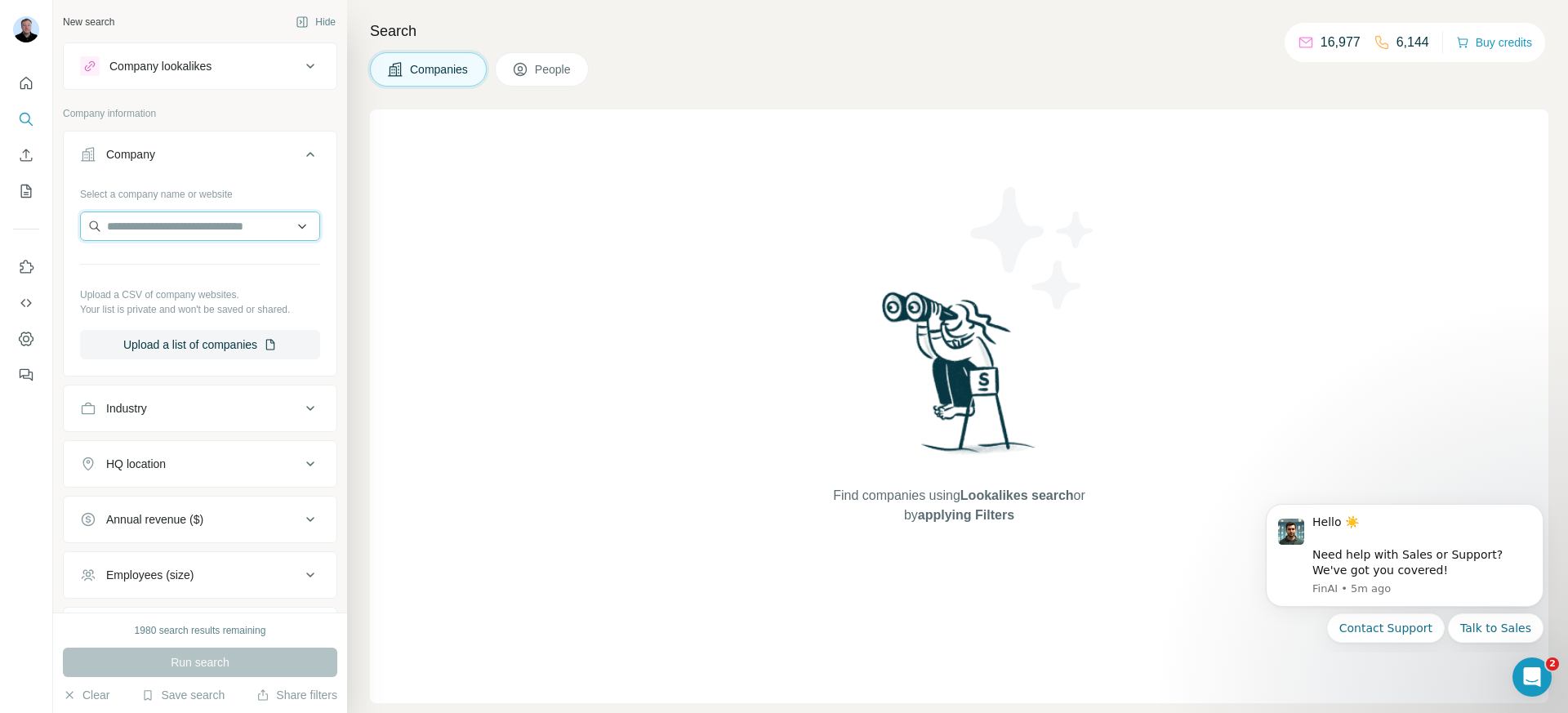
click at [189, 229] on input "text" at bounding box center [200, 226] width 240 height 30
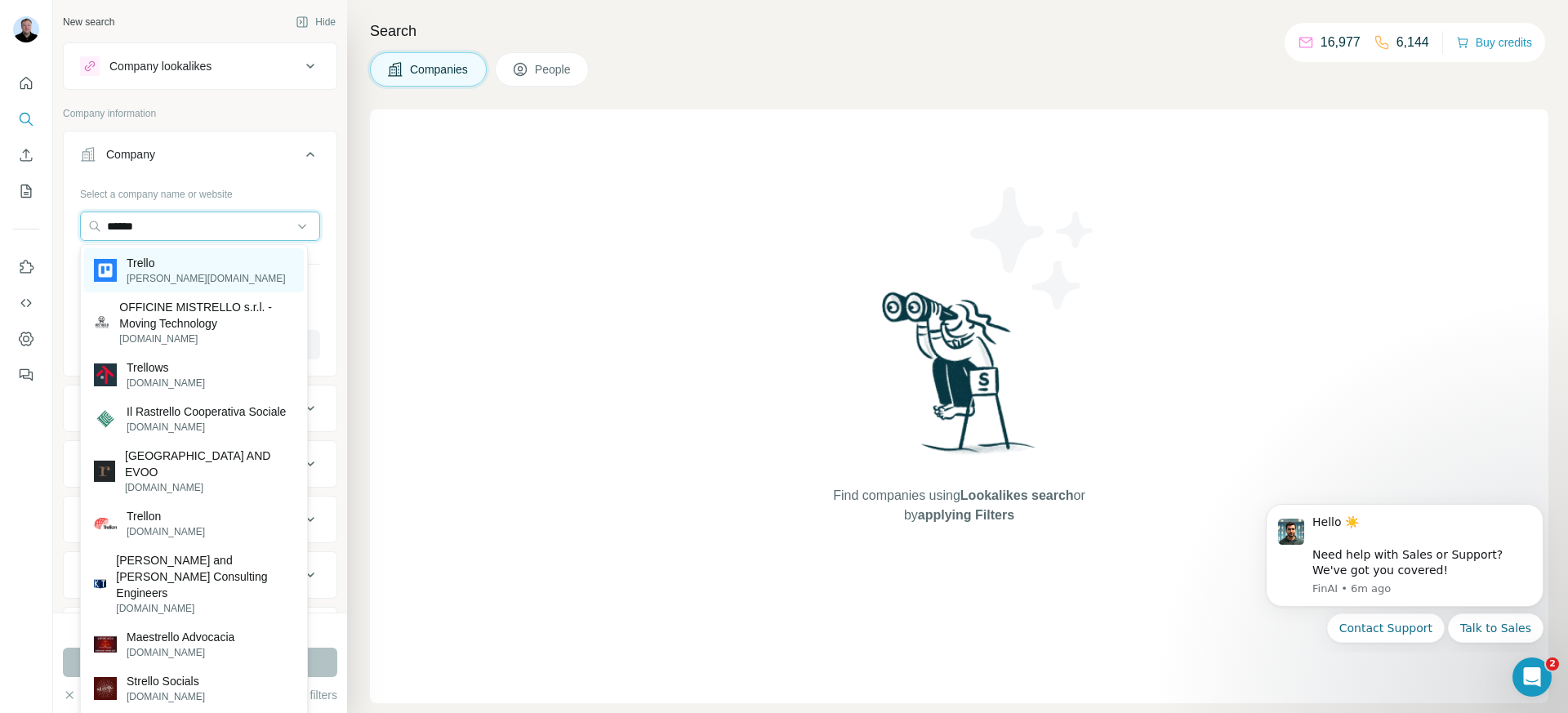
type input "******"
click at [155, 277] on p "trello.com" at bounding box center [206, 277] width 159 height 14
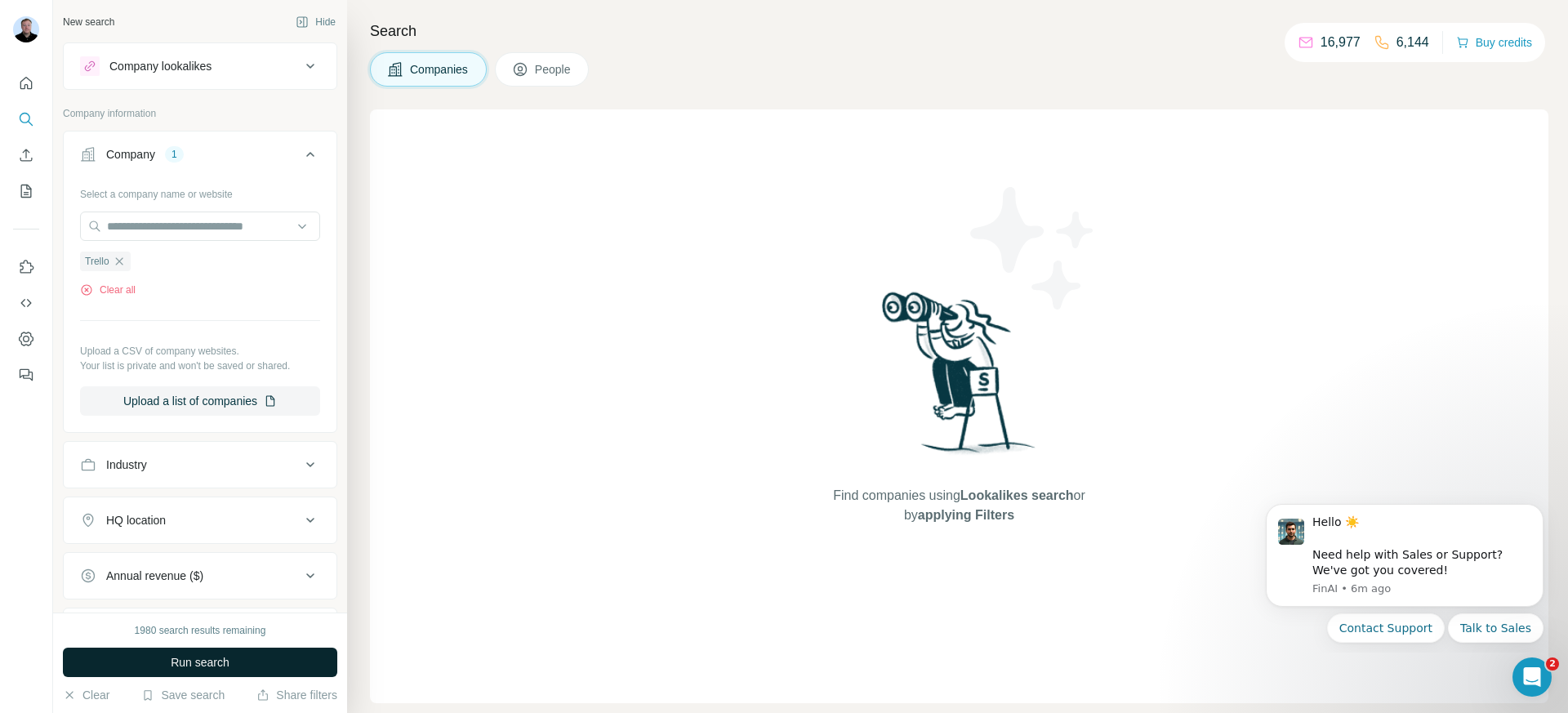
click at [239, 664] on button "Run search" at bounding box center [200, 662] width 275 height 30
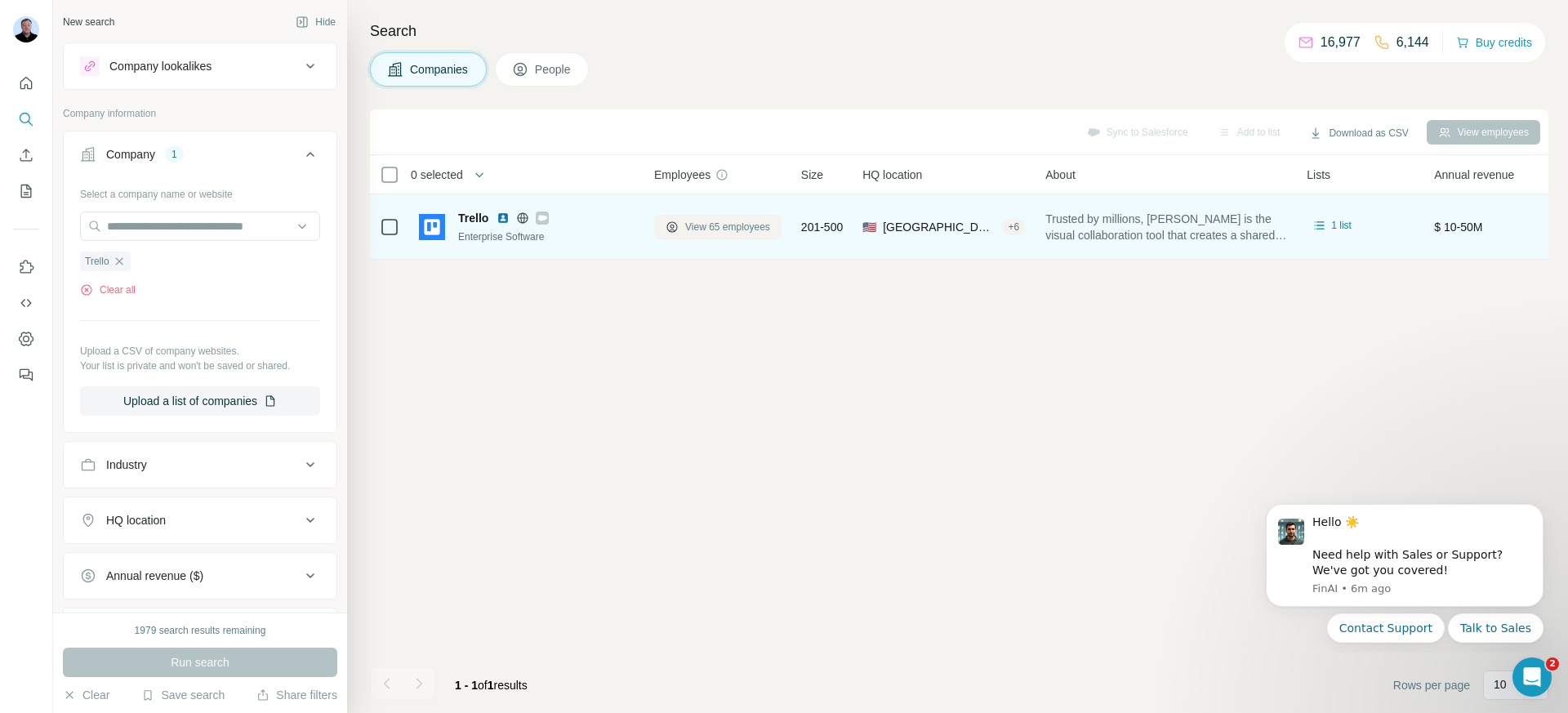
click at [719, 222] on span "View 65 employees" at bounding box center [727, 226] width 85 height 14
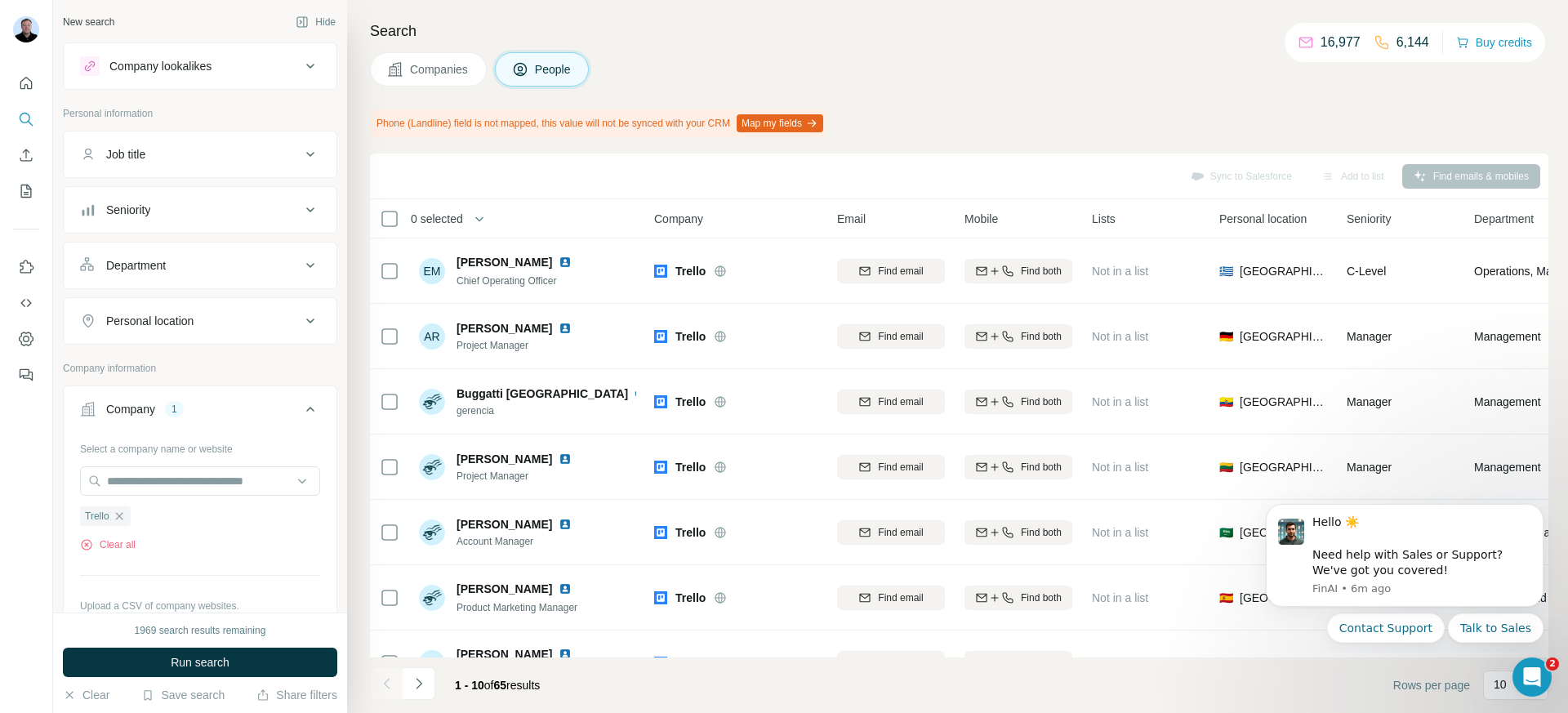
click at [160, 163] on button "Job title" at bounding box center [200, 153] width 273 height 39
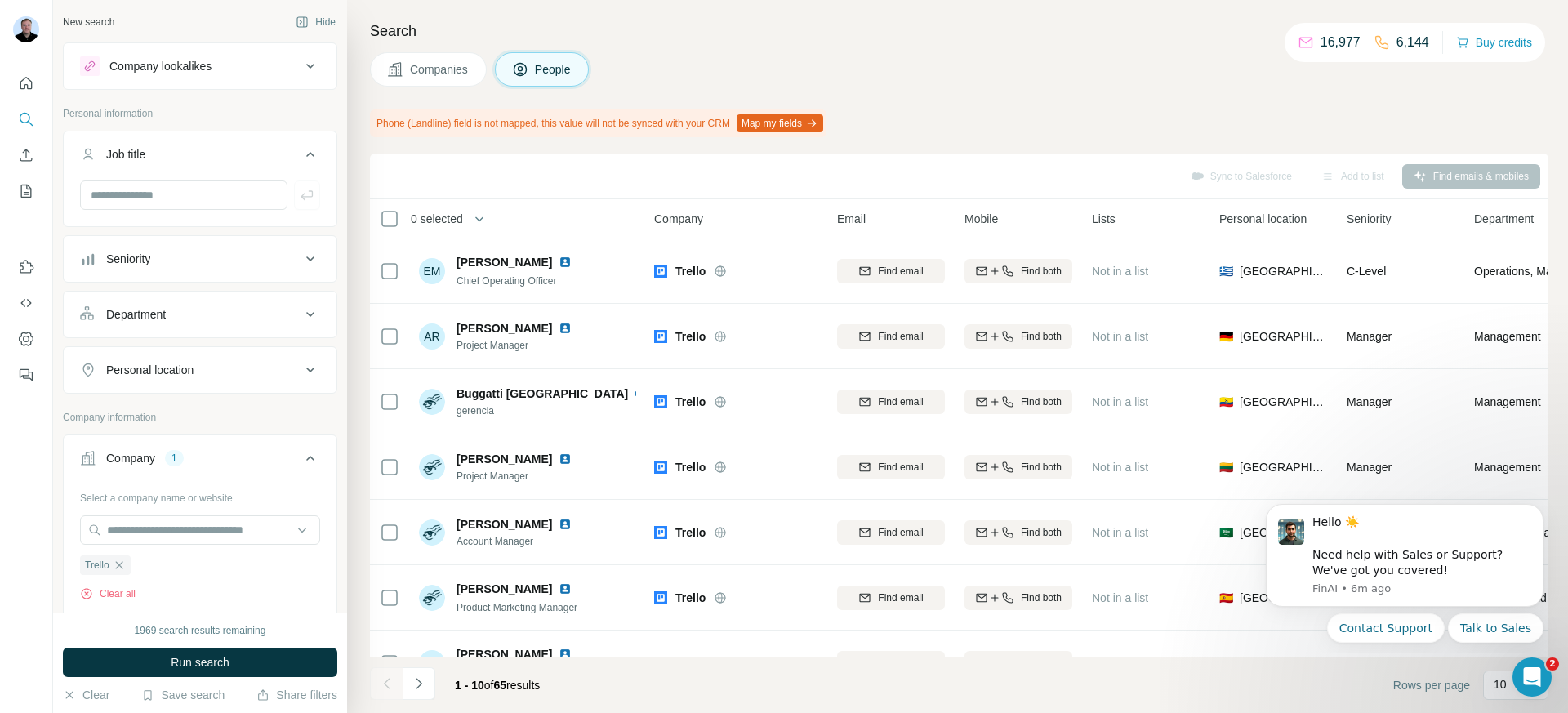
click at [170, 258] on div "Seniority" at bounding box center [190, 258] width 220 height 16
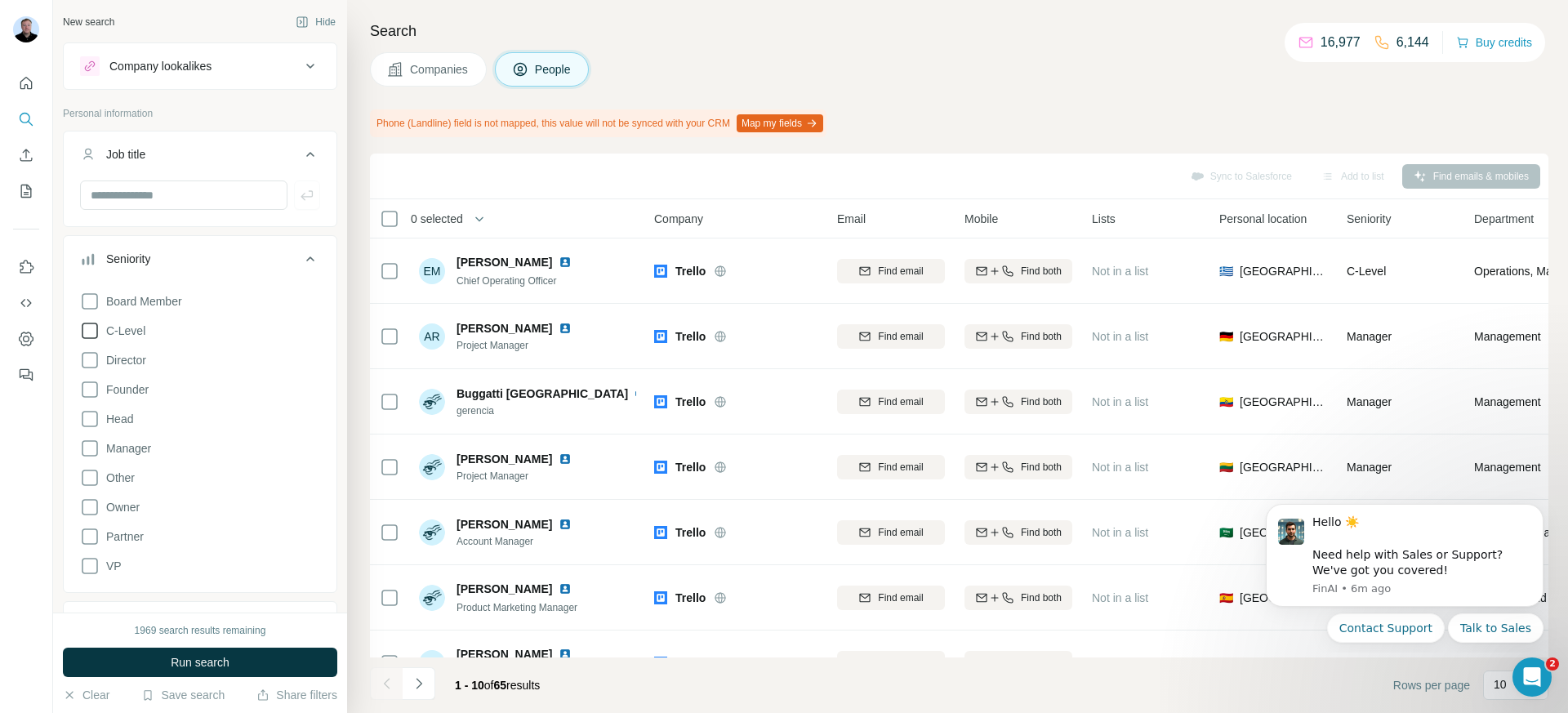
click at [94, 332] on icon at bounding box center [90, 331] width 20 height 20
click at [215, 664] on span "Run search" at bounding box center [200, 662] width 59 height 16
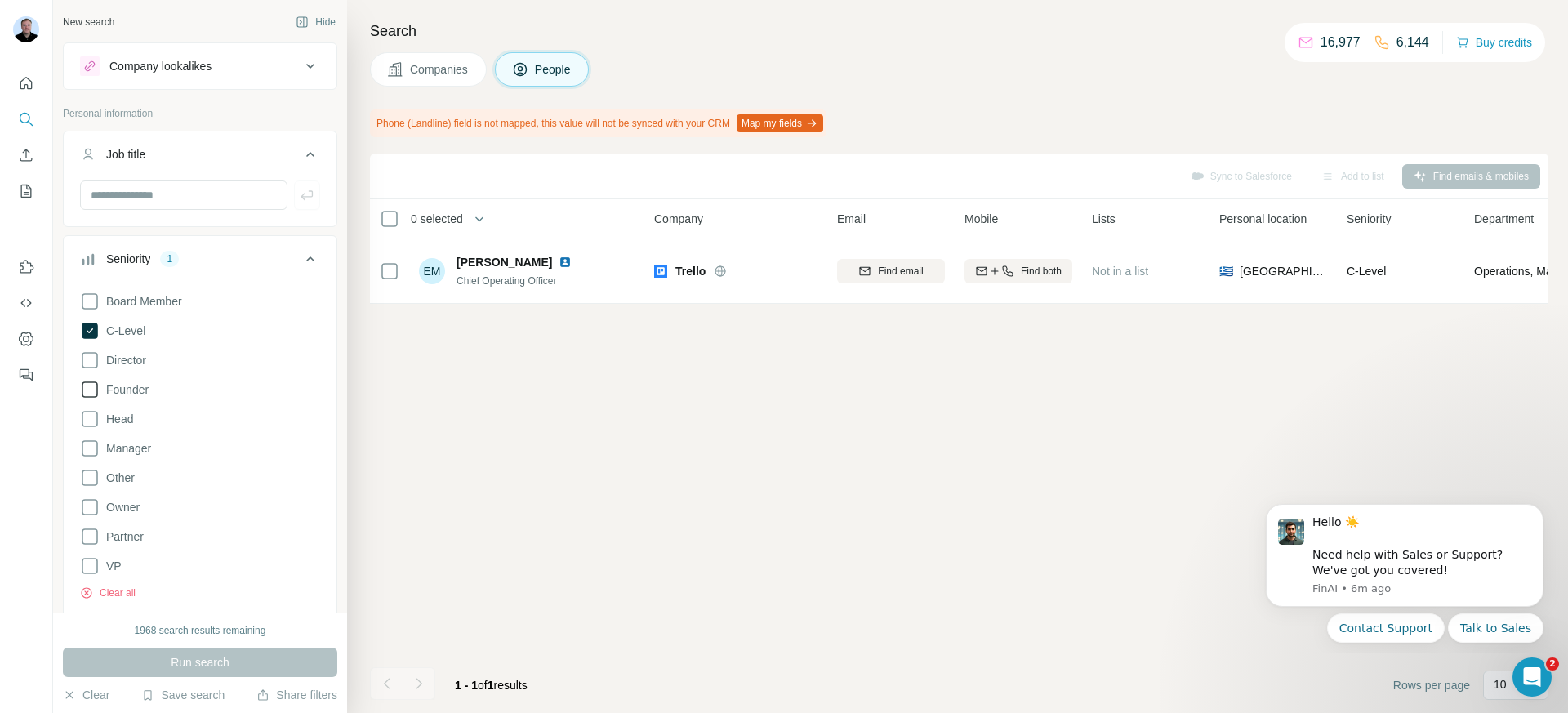
click at [89, 387] on icon at bounding box center [90, 389] width 20 height 20
click at [176, 665] on span "Run search" at bounding box center [200, 662] width 59 height 16
